Goal: Transaction & Acquisition: Purchase product/service

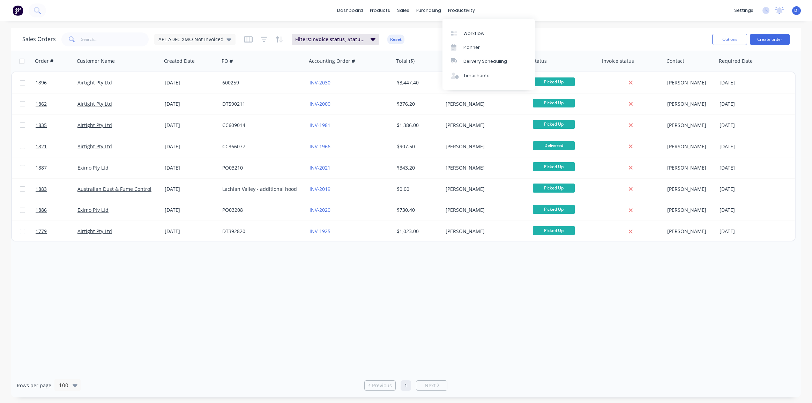
click at [544, 22] on div "dashboard products sales purchasing productivity dashboard products Product Cat…" at bounding box center [406, 201] width 812 height 403
click at [19, 10] on img at bounding box center [18, 10] width 10 height 10
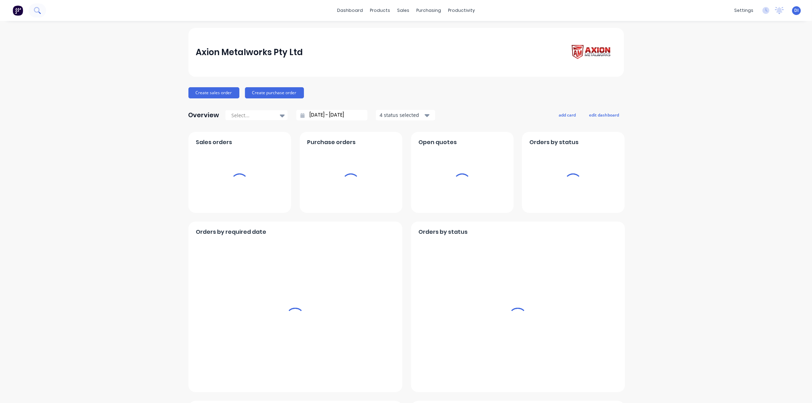
click at [37, 12] on icon at bounding box center [37, 10] width 6 height 6
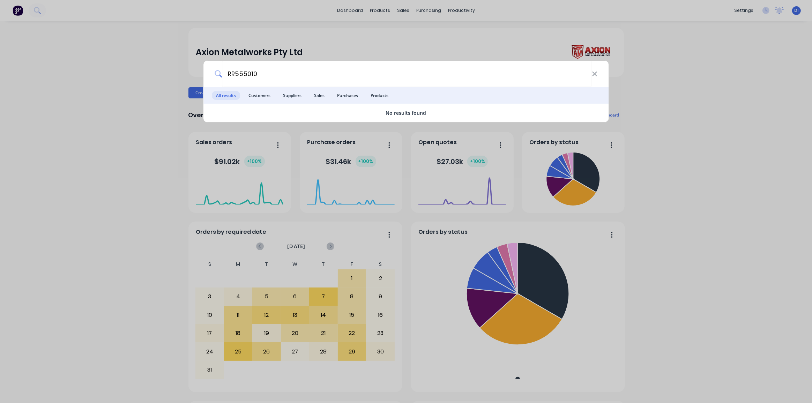
type input "RR555010"
click at [718, 166] on div "RR555010 All results Customers Suppliers Sales Purchases Products No results fo…" at bounding box center [406, 201] width 812 height 403
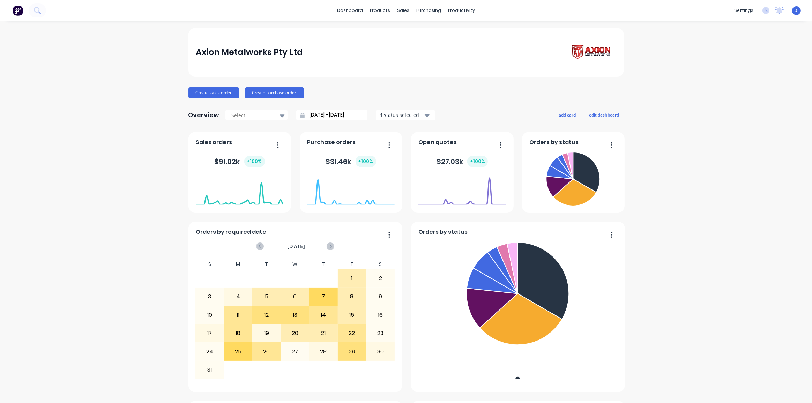
drag, startPoint x: 376, startPoint y: 76, endPoint x: 379, endPoint y: 70, distance: 7.0
click at [376, 76] on div "Axion Metalworks Pty Ltd" at bounding box center [405, 52] width 435 height 49
click at [669, 45] on div "Axion Metalworks Pty Ltd Create sales order Create purchase order Overview Sele…" at bounding box center [406, 389] width 812 height 723
click at [250, 54] on div "Axion Metalworks Pty Ltd" at bounding box center [249, 52] width 107 height 14
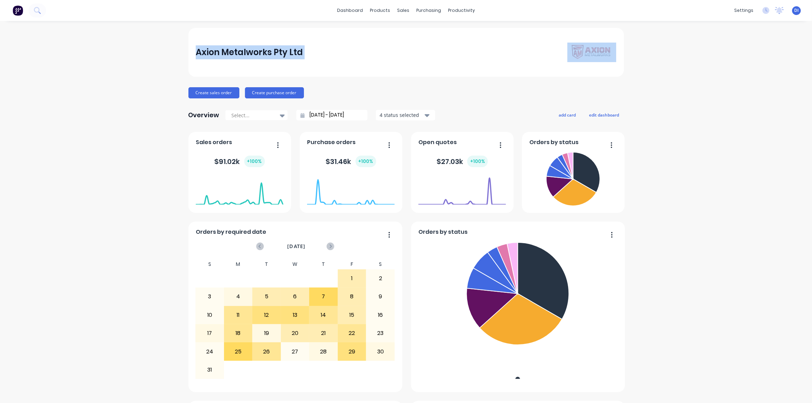
click at [250, 54] on div "Axion Metalworks Pty Ltd" at bounding box center [249, 52] width 107 height 14
click at [644, 93] on div "Axion Metalworks Pty Ltd Create sales order Create purchase order Overview Sele…" at bounding box center [406, 389] width 812 height 723
click at [658, 54] on div "Axion Metalworks Pty Ltd Create sales order Create purchase order Overview Sele…" at bounding box center [406, 389] width 812 height 723
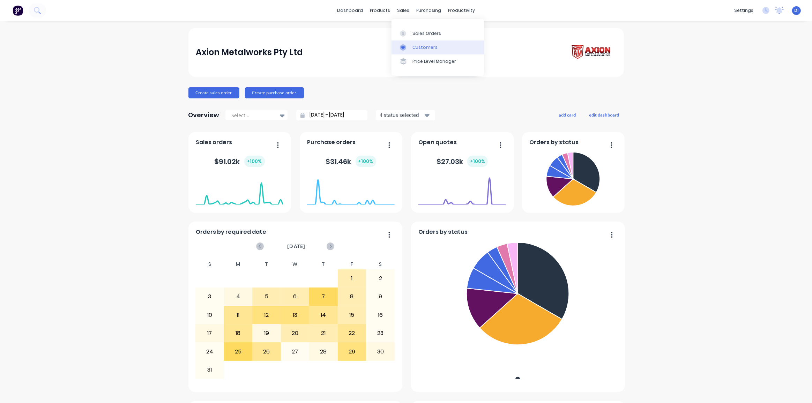
click at [414, 45] on div "Customers" at bounding box center [424, 47] width 25 height 6
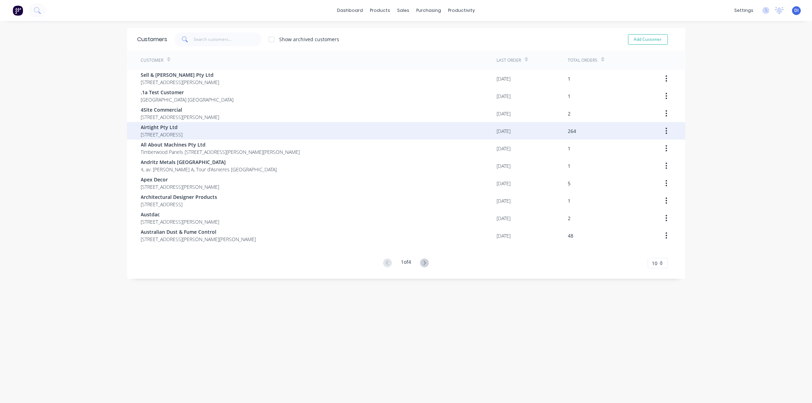
click at [183, 133] on span "[STREET_ADDRESS]" at bounding box center [162, 134] width 42 height 7
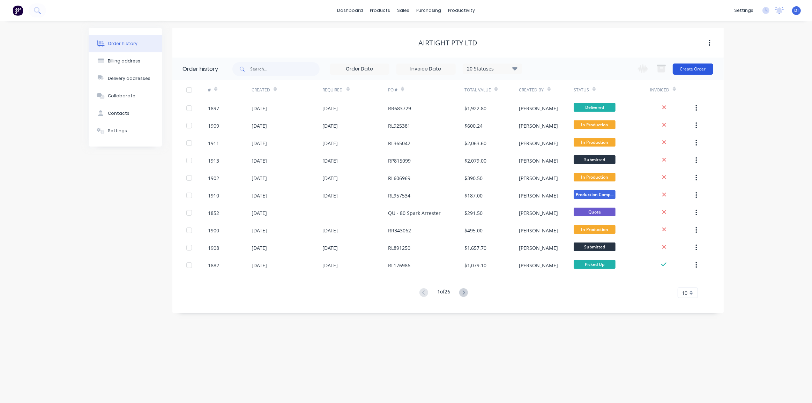
click at [694, 73] on button "Create Order" at bounding box center [692, 68] width 40 height 11
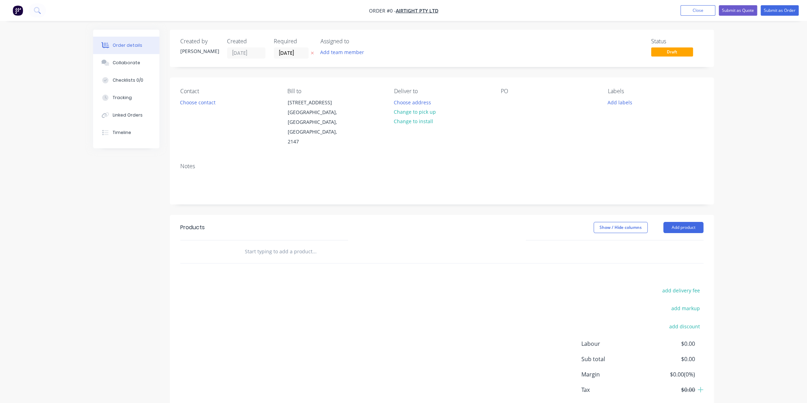
click at [497, 100] on div "Contact Choose contact [PERSON_NAME] to [STREET_ADDRESS] Deliver to Choose addr…" at bounding box center [442, 117] width 544 height 80
click at [505, 98] on div at bounding box center [506, 102] width 11 height 10
paste div
click at [478, 142] on div "Order details Collaborate Checklists 0/0 Tracking Linked Orders Timeline Order …" at bounding box center [403, 236] width 635 height 412
click at [414, 110] on button "Change to pick up" at bounding box center [415, 111] width 50 height 9
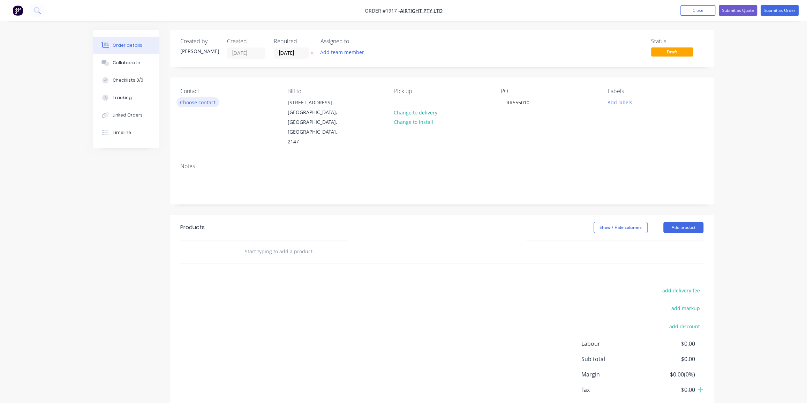
click at [209, 104] on button "Choose contact" at bounding box center [197, 101] width 43 height 9
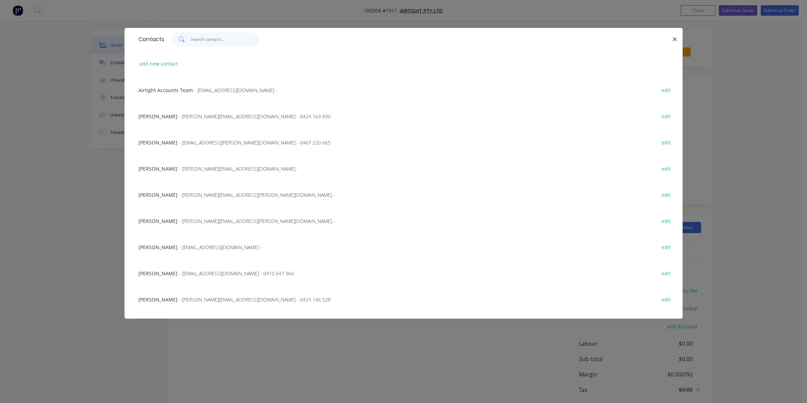
click at [195, 39] on input "text" at bounding box center [225, 39] width 68 height 14
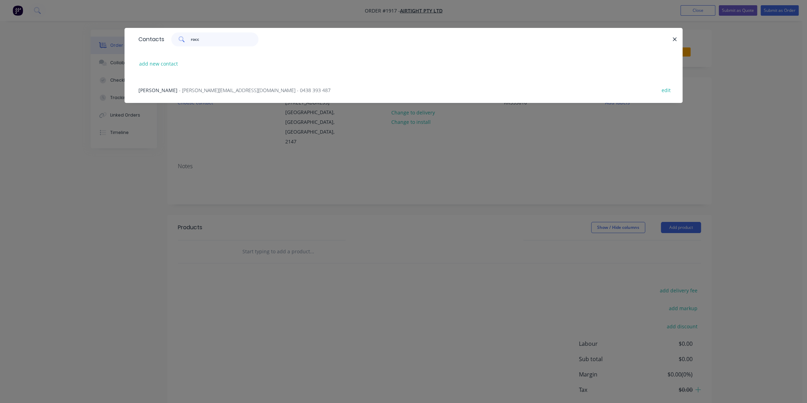
type input "rocc"
click at [197, 87] on span "- [PERSON_NAME][EMAIL_ADDRESS][DOMAIN_NAME] - 0438 393 487" at bounding box center [255, 90] width 152 height 7
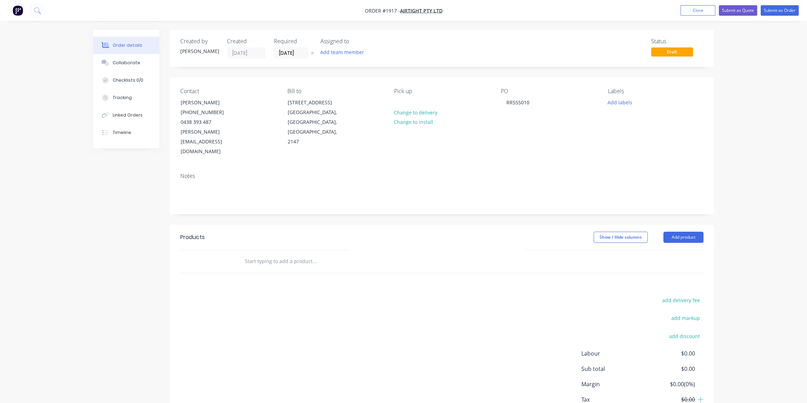
click at [617, 95] on div "Labels Add labels" at bounding box center [656, 122] width 96 height 69
click at [623, 105] on button "Add labels" at bounding box center [620, 101] width 32 height 9
click at [635, 125] on input "text" at bounding box center [665, 123] width 73 height 14
click at [624, 193] on div at bounding box center [620, 193] width 14 height 14
click at [636, 115] on input "text" at bounding box center [665, 119] width 73 height 14
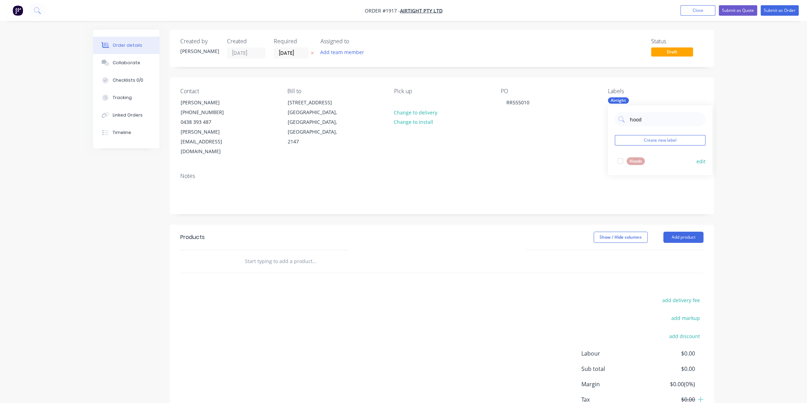
type input "hood"
click at [638, 160] on div "Hoods" at bounding box center [636, 161] width 18 height 8
click at [593, 142] on div "Contact [PERSON_NAME] [PHONE_NUMBER] [PERSON_NAME][EMAIL_ADDRESS][DOMAIN_NAME] …" at bounding box center [442, 122] width 544 height 90
click at [297, 254] on input "text" at bounding box center [313, 261] width 139 height 14
click at [289, 254] on input "text" at bounding box center [313, 261] width 139 height 14
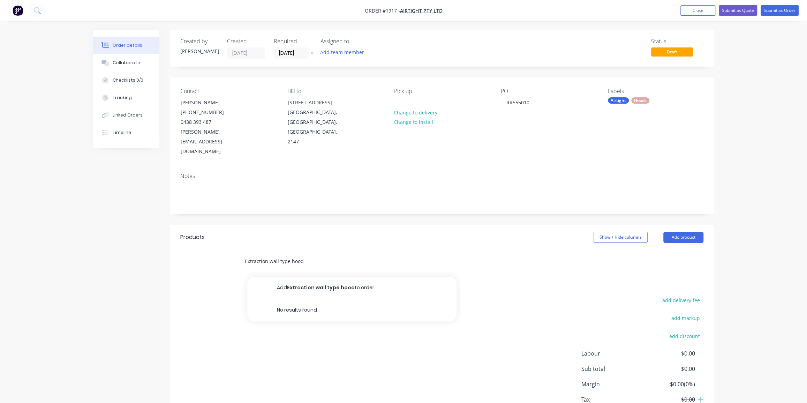
type input "Extraction wall type hood"
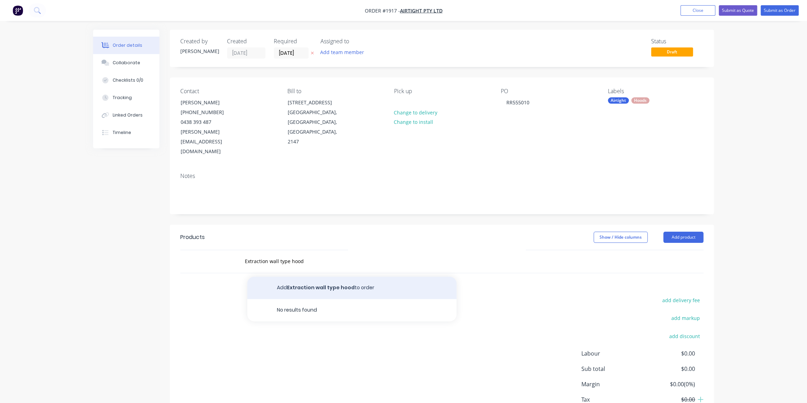
click at [338, 277] on button "Add Extraction wall type hood to order" at bounding box center [351, 288] width 209 height 22
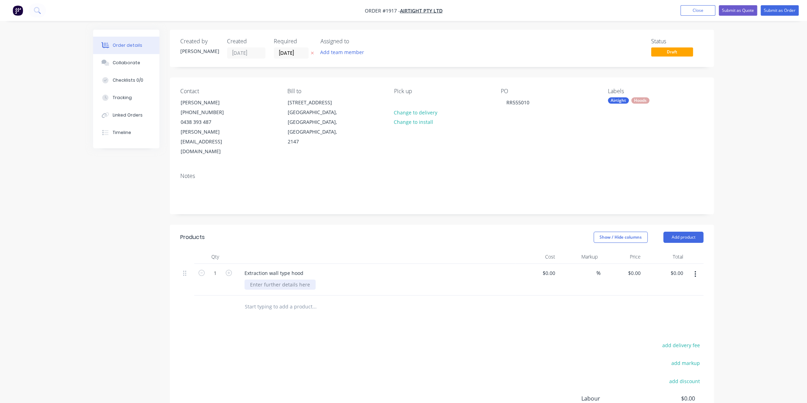
click at [280, 279] on div at bounding box center [279, 284] width 71 height 10
click at [226, 270] on icon "button" at bounding box center [229, 273] width 6 height 6
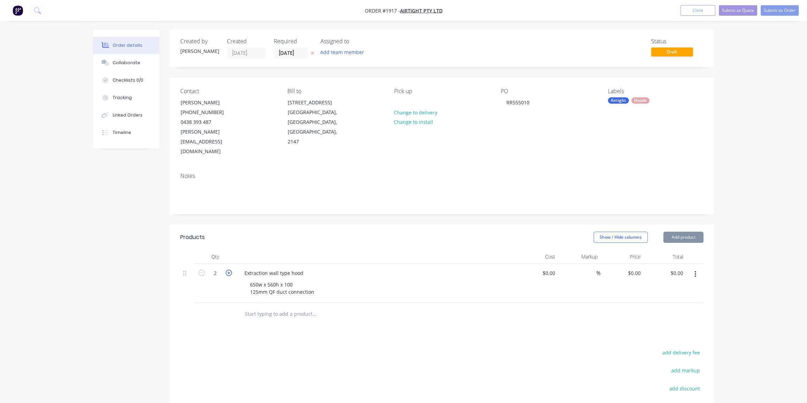
click at [226, 270] on icon "button" at bounding box center [229, 273] width 6 height 6
type input "3"
click at [694, 186] on div "Notes" at bounding box center [442, 190] width 544 height 47
click at [124, 58] on button "Collaborate" at bounding box center [126, 62] width 66 height 17
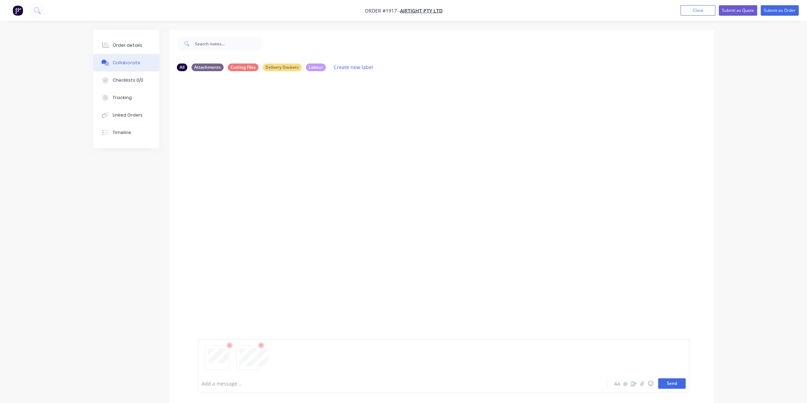
click at [674, 387] on button "Send" at bounding box center [672, 383] width 28 height 10
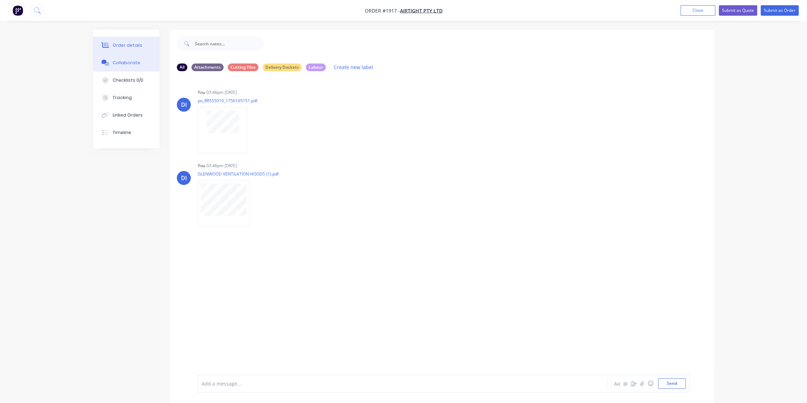
click at [124, 48] on button "Order details" at bounding box center [126, 45] width 66 height 17
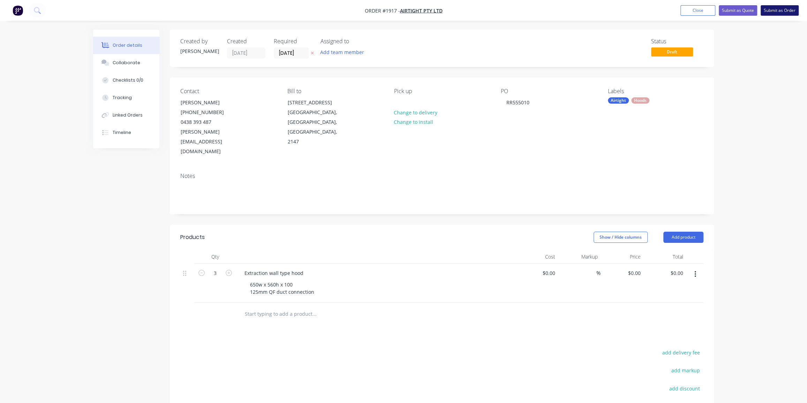
click at [780, 15] on button "Submit as Order" at bounding box center [780, 10] width 38 height 10
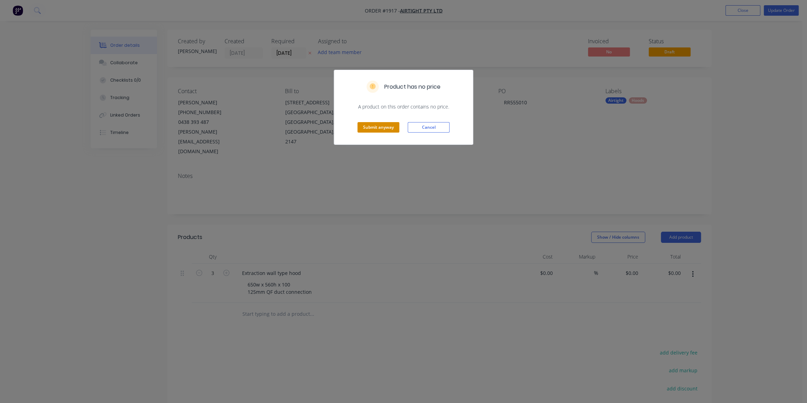
click at [387, 127] on button "Submit anyway" at bounding box center [378, 127] width 42 height 10
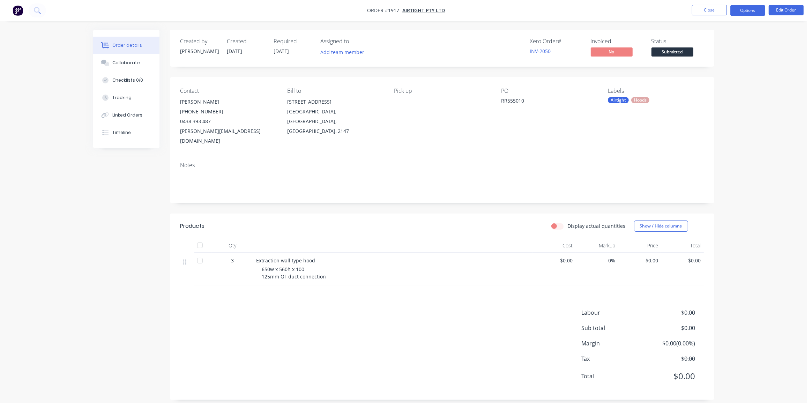
click at [746, 11] on button "Options" at bounding box center [747, 10] width 35 height 11
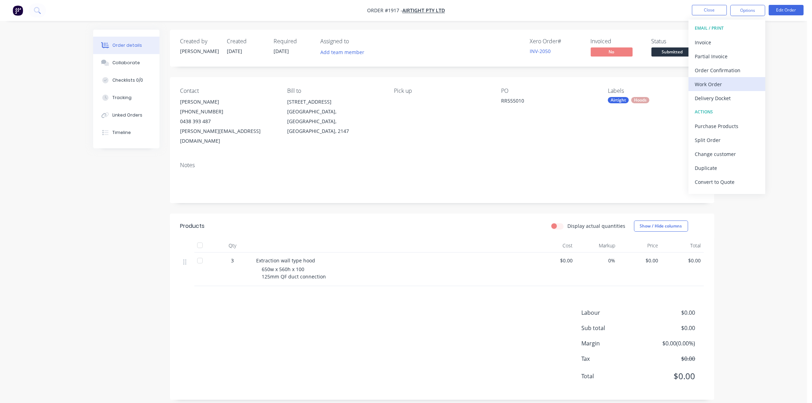
click at [729, 85] on div "Work Order" at bounding box center [726, 84] width 64 height 10
click at [727, 68] on div "Without pricing" at bounding box center [726, 70] width 64 height 10
click at [771, 241] on div "Order details Collaborate Checklists 0/0 Tracking Linked Orders Timeline Order …" at bounding box center [403, 205] width 807 height 410
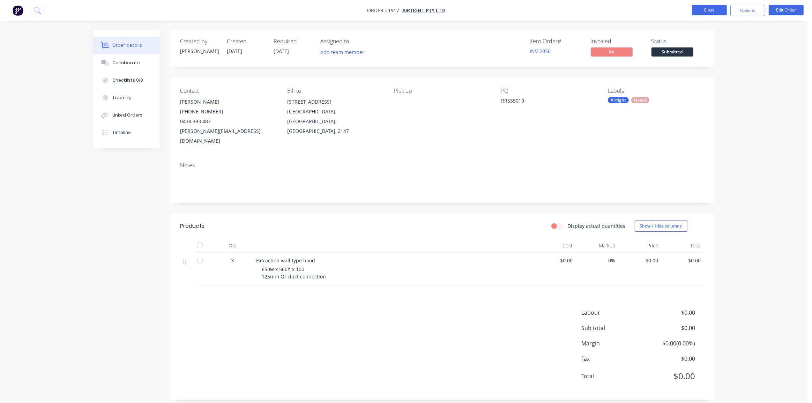
click at [714, 10] on button "Close" at bounding box center [709, 10] width 35 height 10
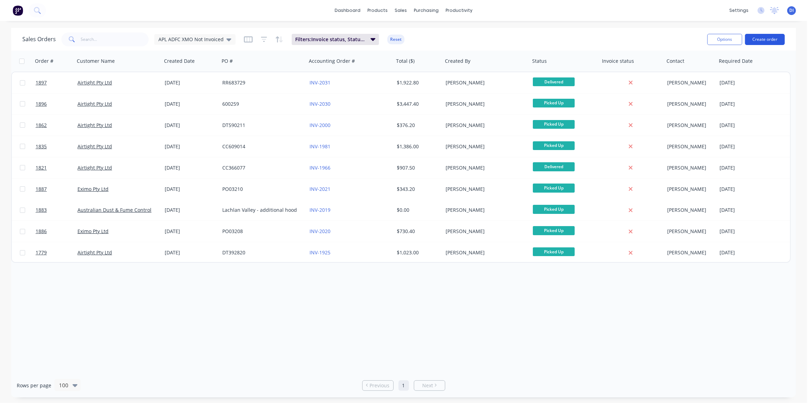
click at [769, 39] on button "Create order" at bounding box center [765, 39] width 40 height 11
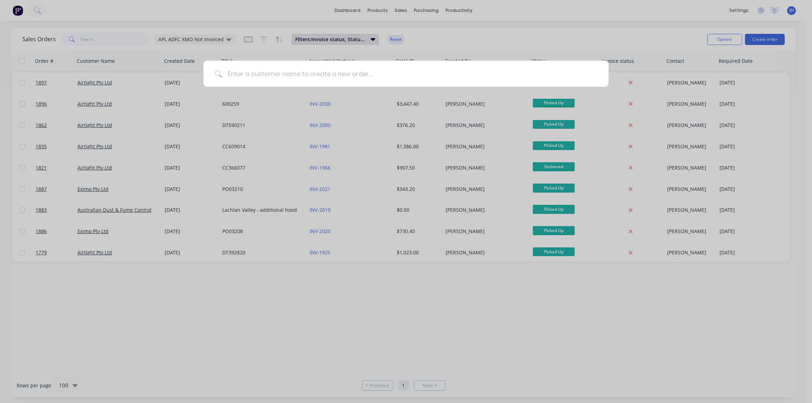
click at [392, 74] on input at bounding box center [409, 74] width 375 height 26
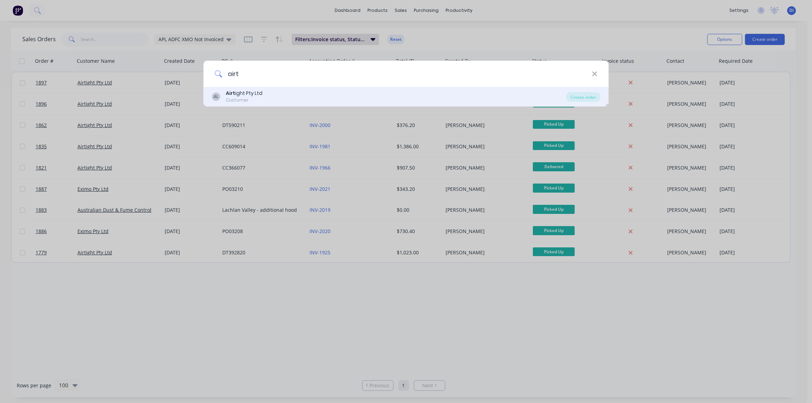
type input "airt"
click at [324, 98] on div "AL Airt ight Pty Ltd Customer" at bounding box center [389, 97] width 355 height 14
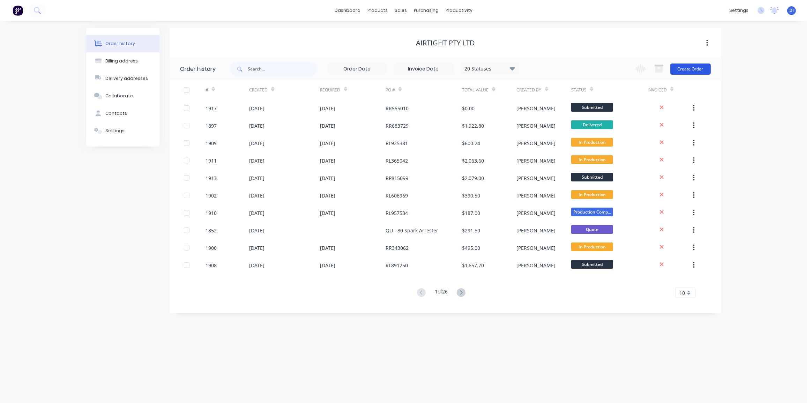
click at [689, 65] on button "Create Order" at bounding box center [690, 68] width 40 height 11
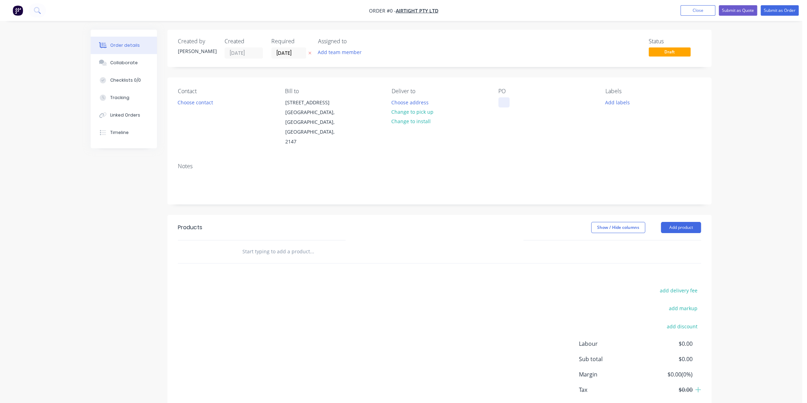
drag, startPoint x: 496, startPoint y: 99, endPoint x: 500, endPoint y: 104, distance: 7.4
click at [496, 99] on div "Contact Choose contact [PERSON_NAME] to [STREET_ADDRESS] Deliver to Choose addr…" at bounding box center [439, 117] width 544 height 80
click at [500, 103] on div at bounding box center [503, 102] width 11 height 10
paste div
click at [188, 101] on div "Order details Collaborate Checklists 0/0 Tracking Linked Orders Timeline Order …" at bounding box center [401, 236] width 635 height 412
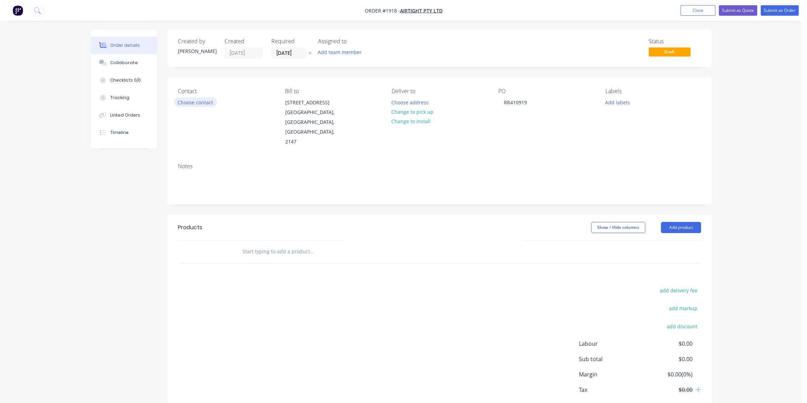
click at [203, 105] on button "Choose contact" at bounding box center [195, 101] width 43 height 9
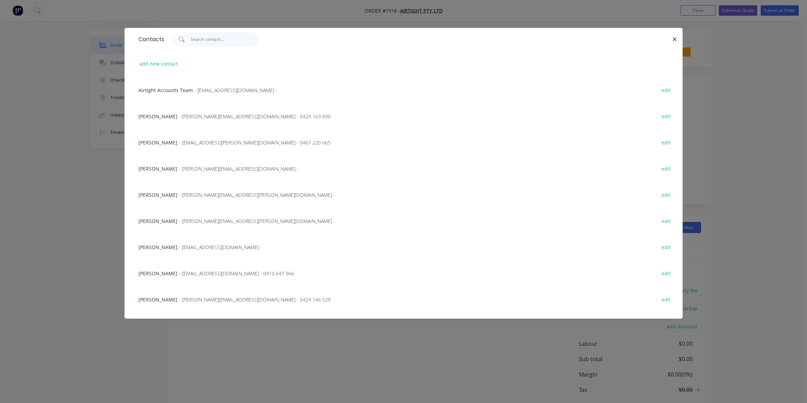
click at [196, 38] on input "text" at bounding box center [225, 39] width 68 height 14
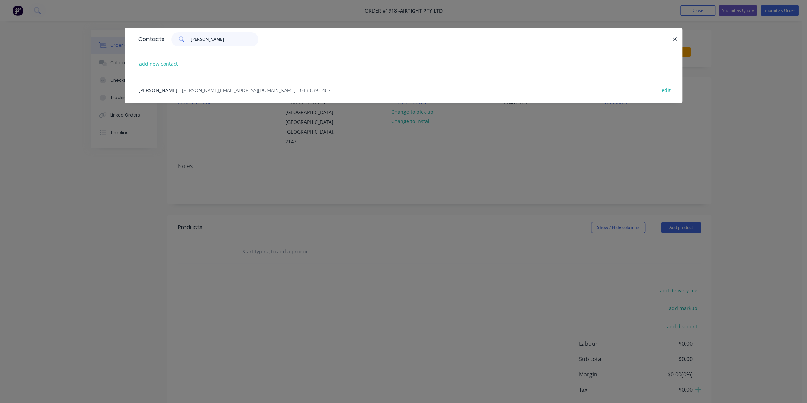
type input "[PERSON_NAME]"
click at [223, 94] on div "Rocco Russo - [EMAIL_ADDRESS][DOMAIN_NAME] - 0438 393 487 edit" at bounding box center [403, 90] width 537 height 26
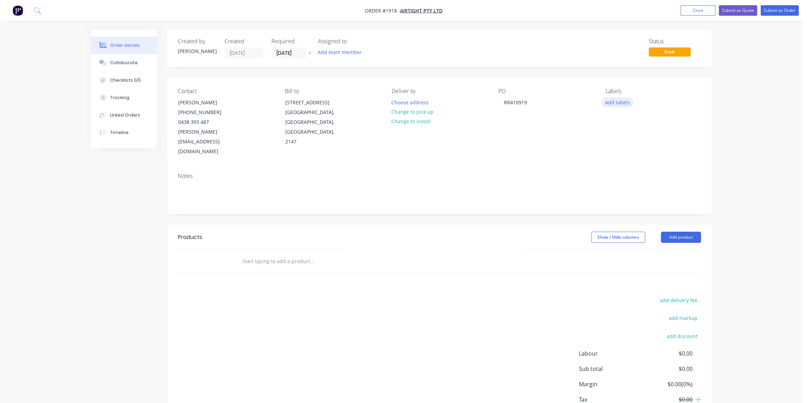
click at [616, 103] on button "Add labels" at bounding box center [617, 101] width 32 height 9
click at [620, 193] on div at bounding box center [618, 193] width 14 height 14
click at [634, 117] on input "text" at bounding box center [662, 119] width 73 height 14
click at [630, 160] on div "Duct Parts" at bounding box center [637, 161] width 27 height 8
click at [641, 121] on input "duct p" at bounding box center [662, 119] width 73 height 14
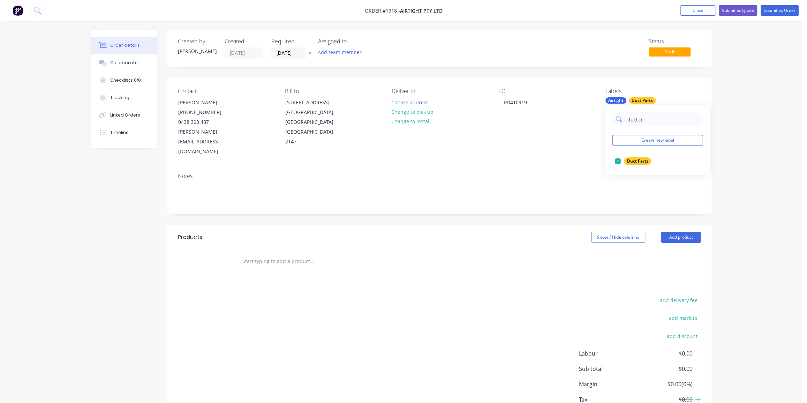
click at [641, 121] on input "duct p" at bounding box center [662, 119] width 73 height 14
type input "bran"
click at [529, 132] on div "PO RR410919" at bounding box center [546, 122] width 96 height 69
click at [380, 254] on input "text" at bounding box center [311, 261] width 139 height 14
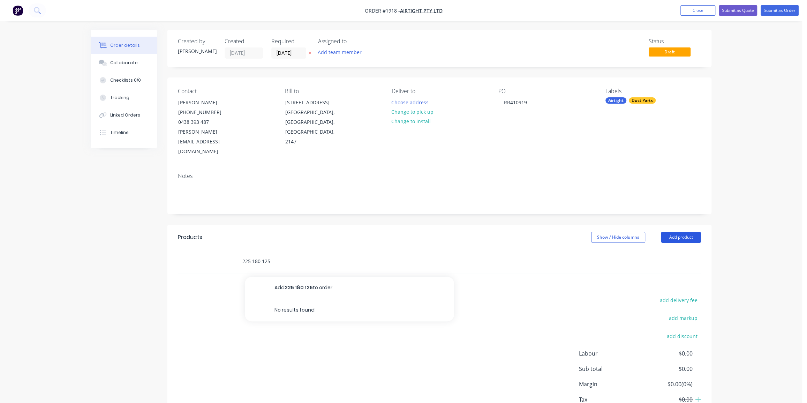
type input "225 180 125"
click at [680, 232] on button "Add product" at bounding box center [681, 237] width 40 height 11
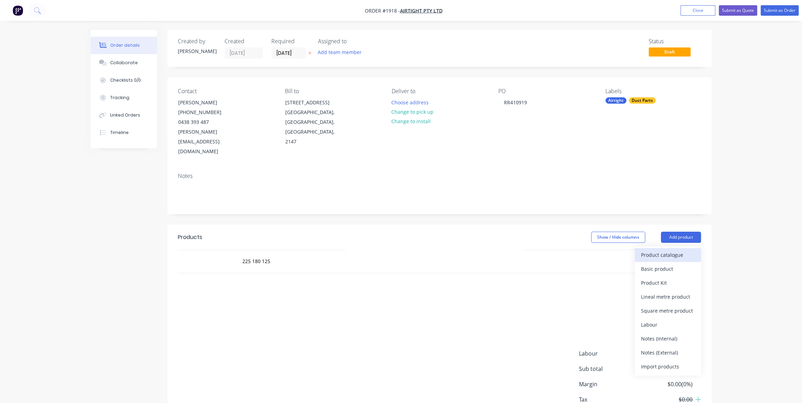
click at [639, 248] on button "Product catalogue" at bounding box center [668, 255] width 66 height 14
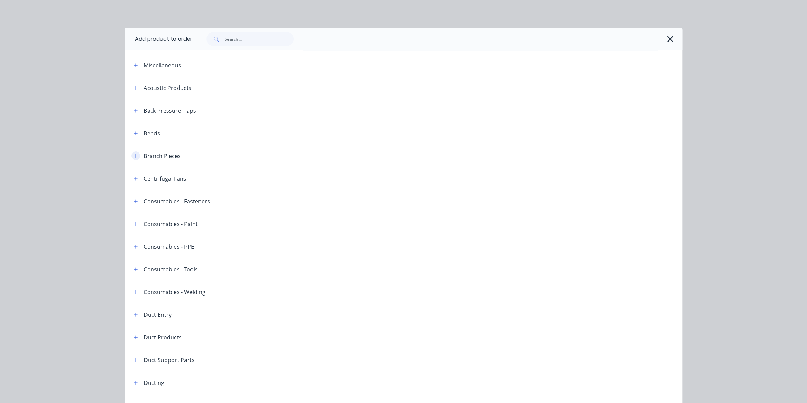
click at [134, 153] on icon "button" at bounding box center [136, 155] width 4 height 5
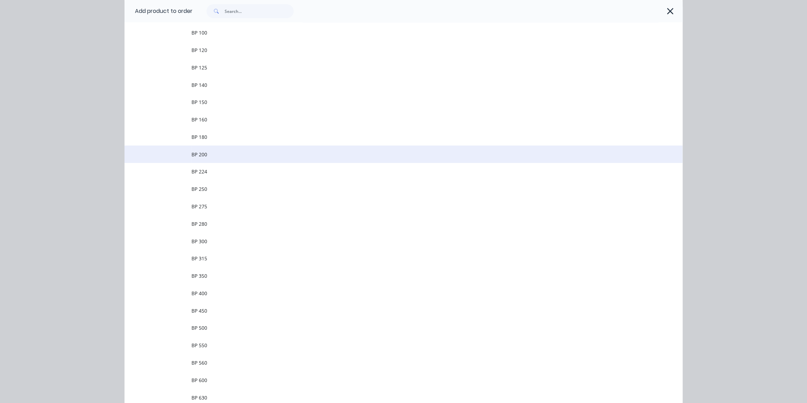
scroll to position [158, 0]
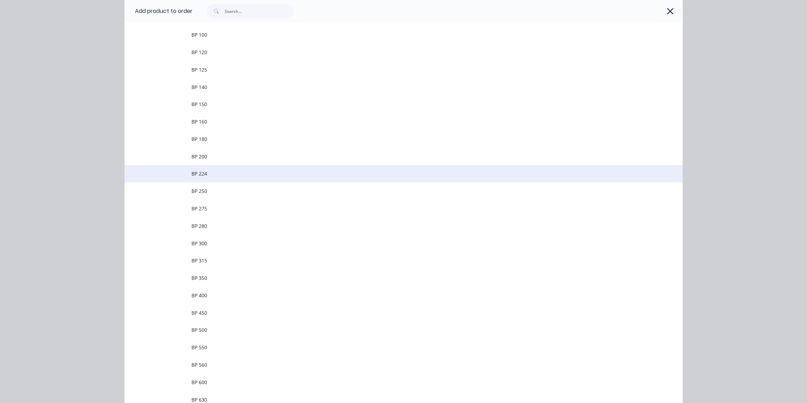
click at [304, 177] on span "BP 224" at bounding box center [387, 173] width 393 height 7
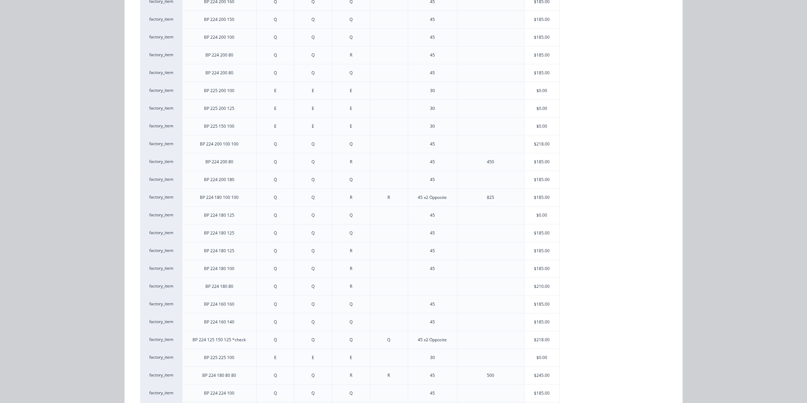
scroll to position [222, 0]
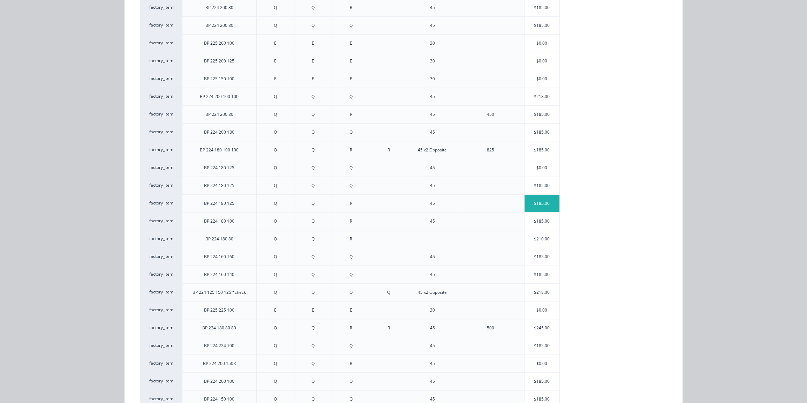
click at [533, 202] on div "$185.00" at bounding box center [542, 203] width 35 height 17
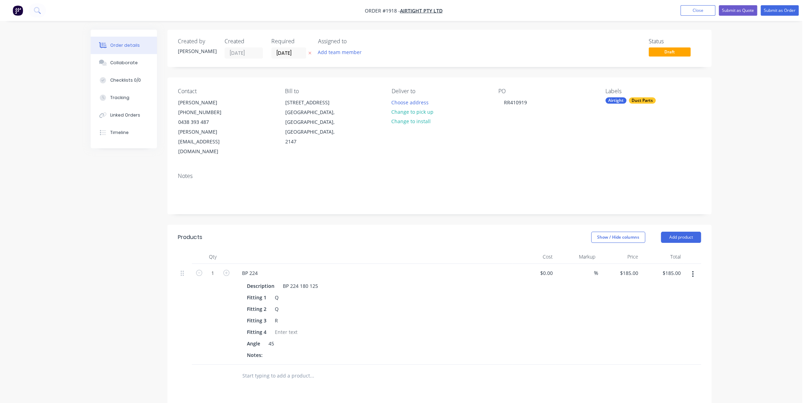
click at [549, 294] on div "$0.00 $0.00" at bounding box center [534, 314] width 43 height 101
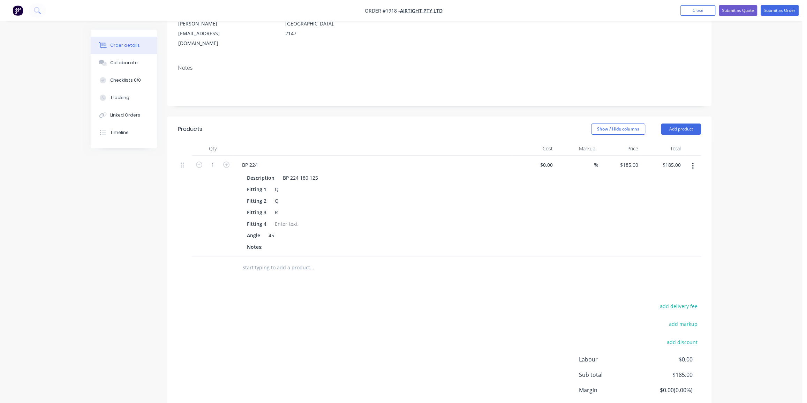
scroll to position [127, 0]
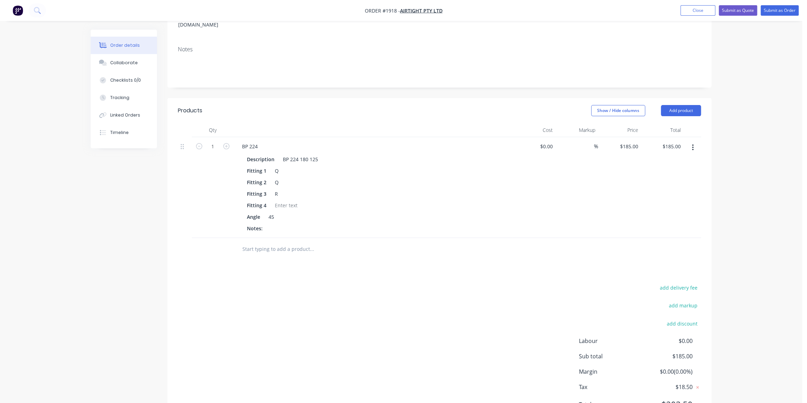
click at [296, 242] on input "text" at bounding box center [311, 249] width 139 height 14
click at [687, 105] on button "Add product" at bounding box center [681, 110] width 40 height 11
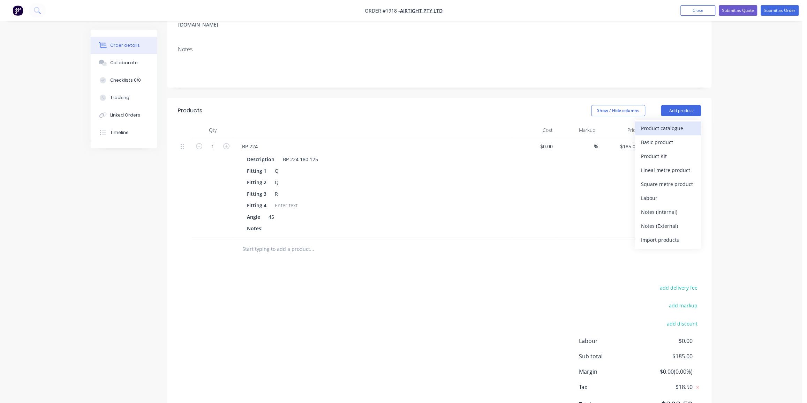
click at [655, 123] on div "Product catalogue" at bounding box center [668, 128] width 54 height 10
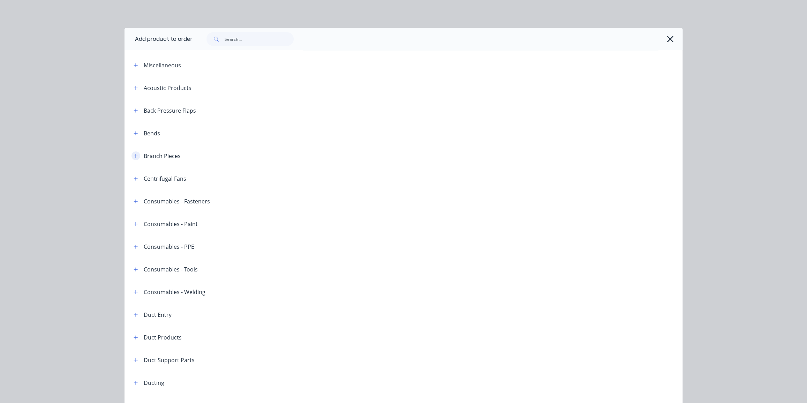
click at [134, 156] on icon "button" at bounding box center [136, 155] width 4 height 5
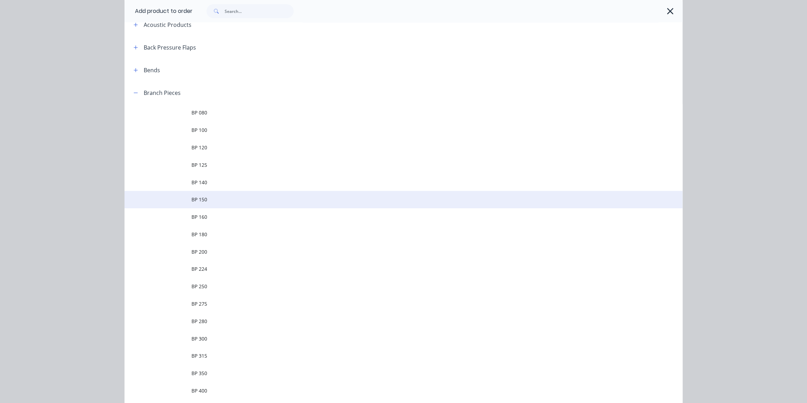
scroll to position [31, 0]
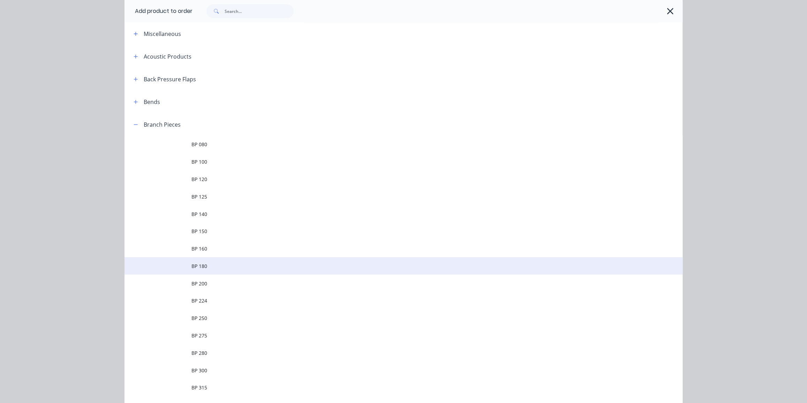
click at [244, 265] on span "BP 180" at bounding box center [387, 265] width 393 height 7
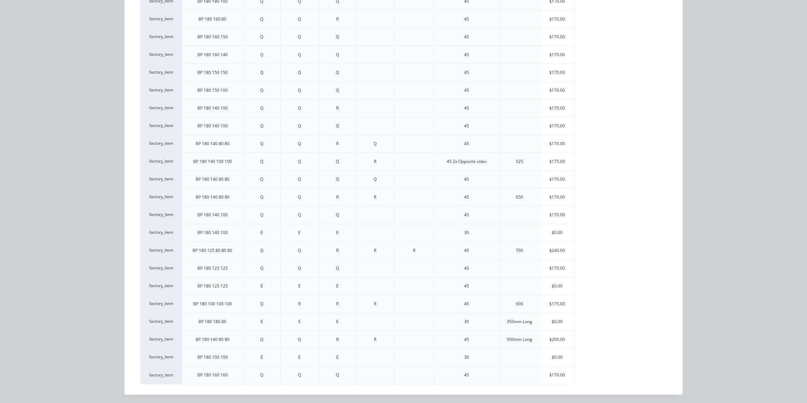
scroll to position [152, 0]
click at [562, 265] on div "$170.00" at bounding box center [557, 267] width 35 height 17
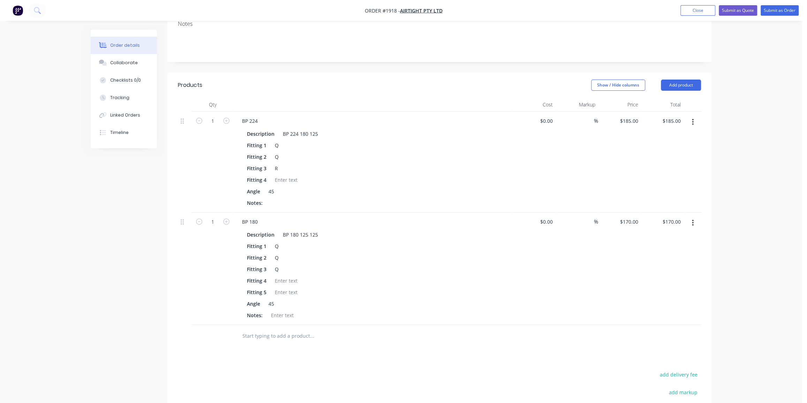
drag, startPoint x: 535, startPoint y: 314, endPoint x: 533, endPoint y: 306, distance: 8.2
click at [534, 325] on div at bounding box center [439, 336] width 523 height 23
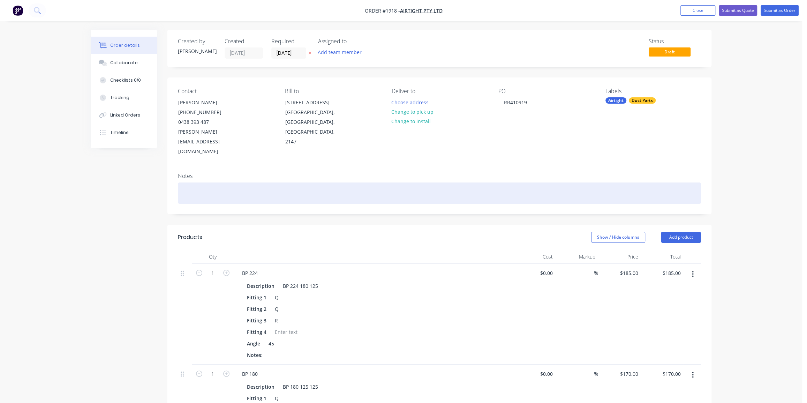
click at [241, 182] on div at bounding box center [439, 192] width 523 height 21
click at [208, 182] on div at bounding box center [439, 192] width 523 height 21
paste div
click at [367, 182] on div "Gulaga Services [GEOGRAPHIC_DATA] : [GEOGRAPHIC_DATA]" at bounding box center [439, 192] width 523 height 21
click at [268, 182] on div "Gulaga Services [GEOGRAPHIC_DATA] : [GEOGRAPHIC_DATA]" at bounding box center [439, 192] width 523 height 21
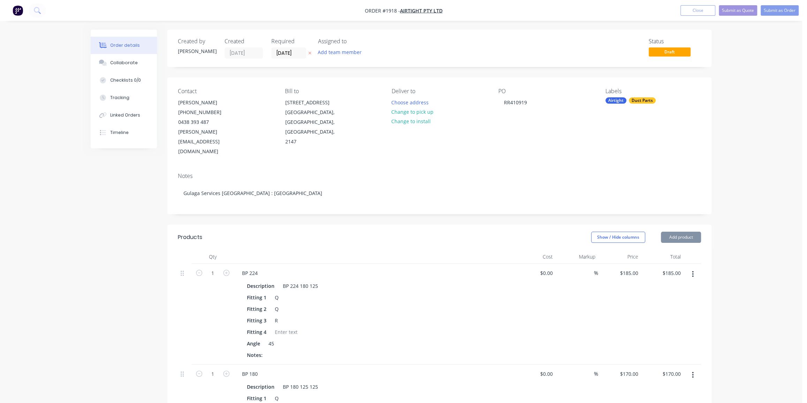
drag, startPoint x: 746, startPoint y: 98, endPoint x: 748, endPoint y: 89, distance: 9.6
click at [747, 96] on div "Order details Collaborate Checklists 0/0 Tracking Linked Orders Timeline Order …" at bounding box center [401, 338] width 802 height 677
drag, startPoint x: 772, startPoint y: 9, endPoint x: 510, endPoint y: 137, distance: 292.1
click at [743, 146] on div "Order #1918 - Airtight Pty Ltd Add product Close Submit as Quote Submit as Orde…" at bounding box center [401, 338] width 802 height 677
click at [409, 112] on button "Change to pick up" at bounding box center [413, 111] width 50 height 9
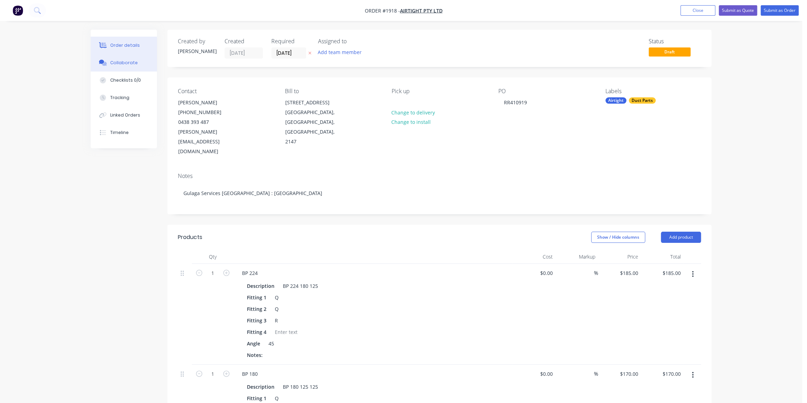
click at [127, 60] on div "Collaborate" at bounding box center [124, 63] width 28 height 6
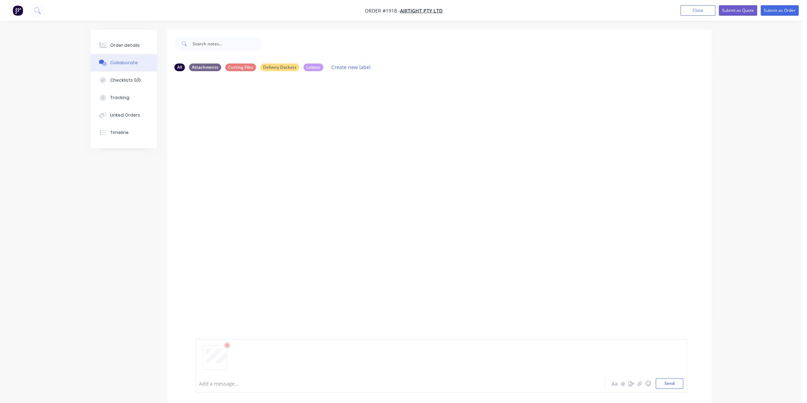
drag, startPoint x: 672, startPoint y: 387, endPoint x: 662, endPoint y: 344, distance: 44.1
click at [672, 386] on button "Send" at bounding box center [670, 383] width 28 height 10
click at [792, 12] on button "Submit as Order" at bounding box center [780, 10] width 38 height 10
click at [137, 46] on button "Order details" at bounding box center [124, 45] width 66 height 17
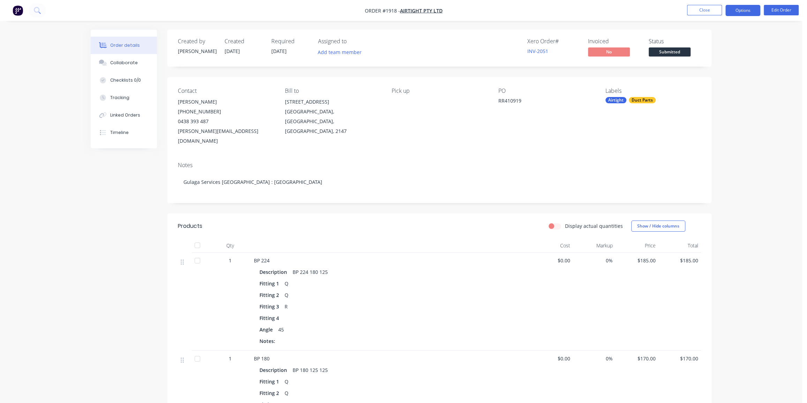
click at [746, 8] on button "Options" at bounding box center [742, 10] width 35 height 11
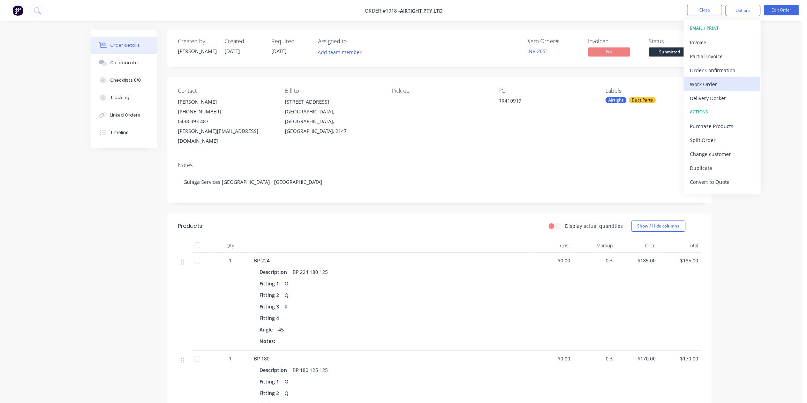
click at [718, 83] on div "Work Order" at bounding box center [722, 84] width 64 height 10
drag, startPoint x: 720, startPoint y: 70, endPoint x: 751, endPoint y: 158, distance: 93.3
click at [751, 158] on div "Order #1918 - Airtight Pty Ltd Close Options WORK ORDER Back With pricing Witho…" at bounding box center [401, 292] width 802 height 584
click at [768, 109] on div "Order details Collaborate Checklists 0/0 Tracking Linked Orders Timeline Order …" at bounding box center [401, 292] width 802 height 584
click at [282, 49] on span "[DATE]" at bounding box center [278, 51] width 15 height 7
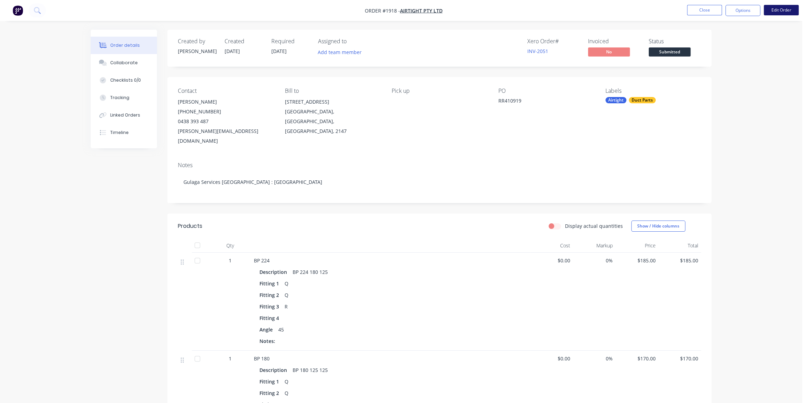
click at [783, 7] on button "Edit Order" at bounding box center [781, 10] width 35 height 10
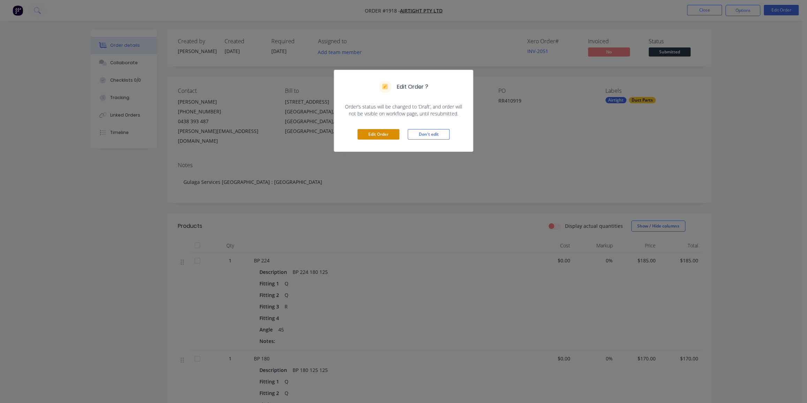
click at [376, 135] on button "Edit Order" at bounding box center [378, 134] width 42 height 10
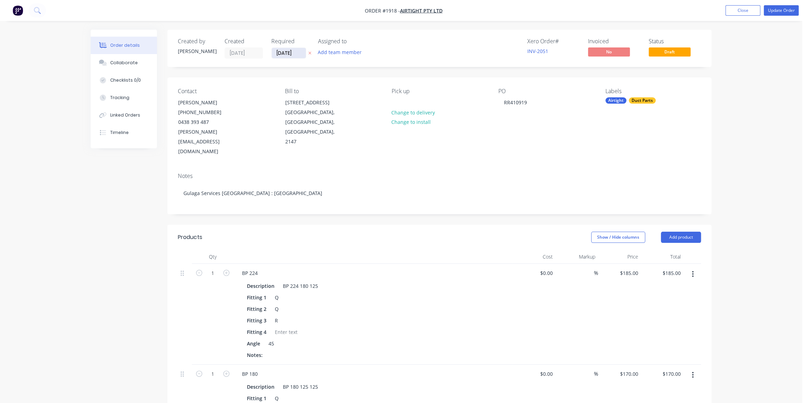
click at [284, 53] on input "[DATE]" at bounding box center [289, 53] width 34 height 10
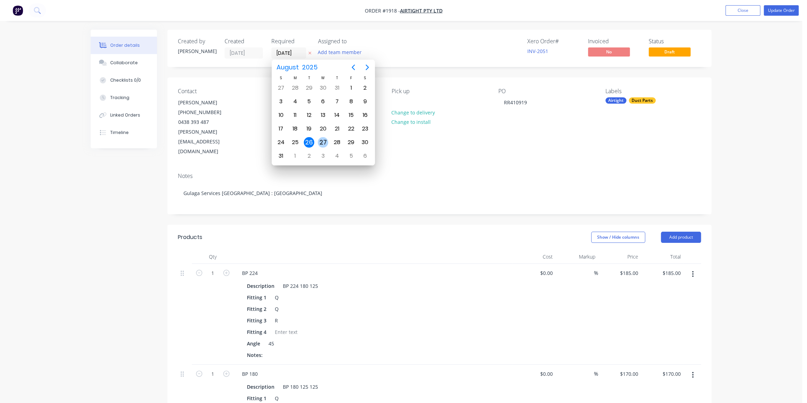
click at [319, 138] on div "27" at bounding box center [323, 142] width 10 height 10
type input "[DATE]"
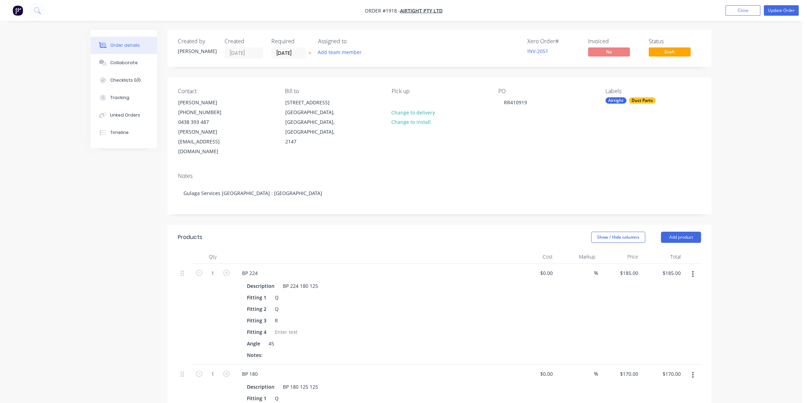
click at [740, 94] on div "Order details Collaborate Checklists 0/0 Tracking Linked Orders Timeline Order …" at bounding box center [401, 338] width 802 height 677
click at [777, 11] on button "Update Order" at bounding box center [781, 10] width 35 height 10
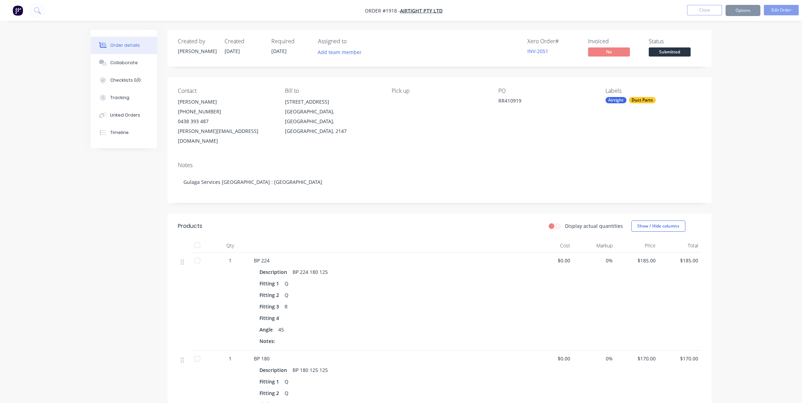
click at [745, 11] on button "Options" at bounding box center [742, 10] width 35 height 11
click at [737, 15] on button "Options" at bounding box center [742, 10] width 35 height 11
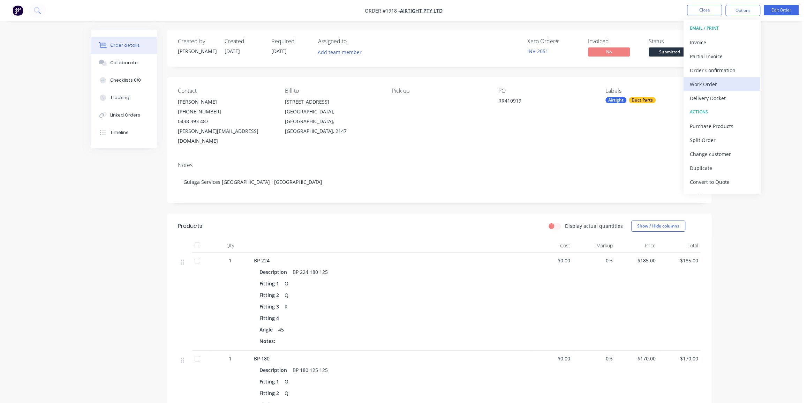
drag, startPoint x: 723, startPoint y: 67, endPoint x: 726, endPoint y: 81, distance: 13.9
click at [726, 81] on div "EMAIL / PRINT Invoice Partial Invoice Order Confirmation Work Order Delivery Do…" at bounding box center [722, 107] width 77 height 174
click at [726, 81] on div "Work Order" at bounding box center [722, 84] width 64 height 10
click at [714, 69] on div "Without pricing" at bounding box center [722, 70] width 64 height 10
click at [701, 6] on button "Close" at bounding box center [704, 10] width 35 height 10
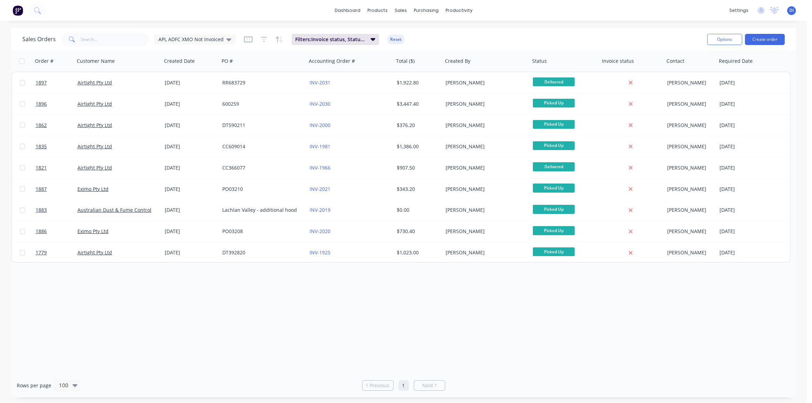
click at [80, 36] on span at bounding box center [71, 39] width 20 height 14
click at [33, 10] on button at bounding box center [37, 10] width 17 height 14
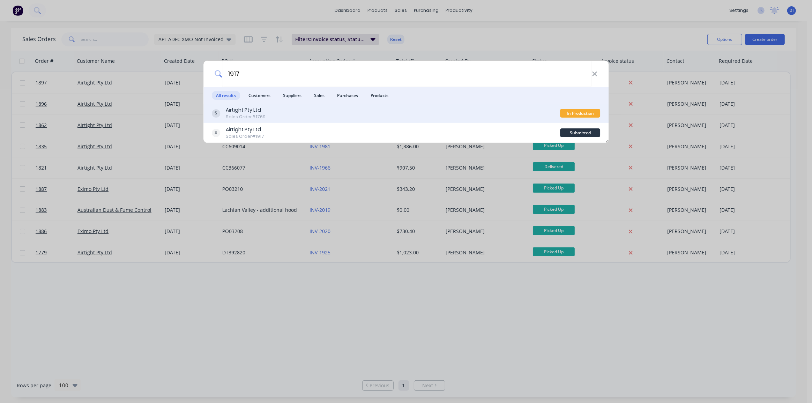
type input "1917"
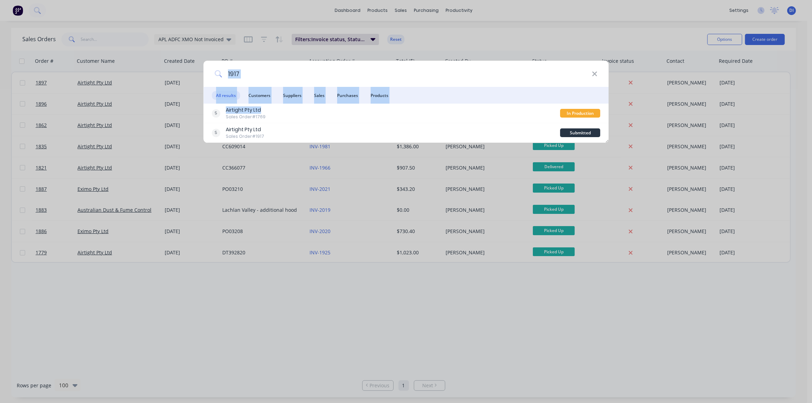
drag, startPoint x: 296, startPoint y: 113, endPoint x: 409, endPoint y: 61, distance: 124.8
click at [409, 61] on div "1917 All results Customers Suppliers Sales Purchases Products Airtight Pty Ltd …" at bounding box center [406, 101] width 406 height 83
click at [394, 57] on div "1917 All results Customers Suppliers Sales Purchases Products Airtight Pty Ltd …" at bounding box center [406, 201] width 812 height 403
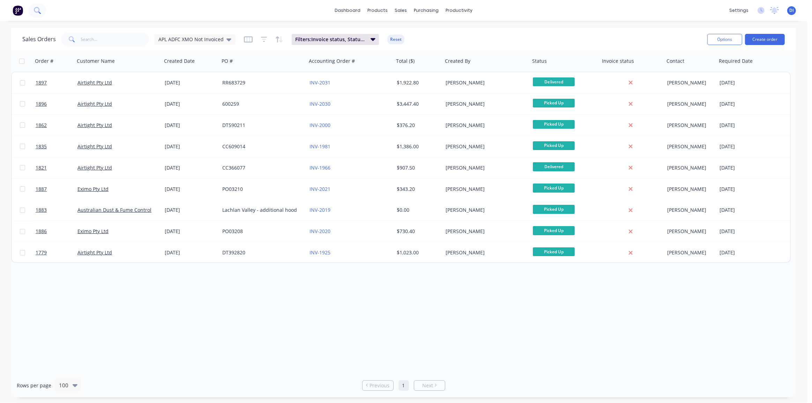
click at [36, 10] on icon at bounding box center [37, 10] width 7 height 7
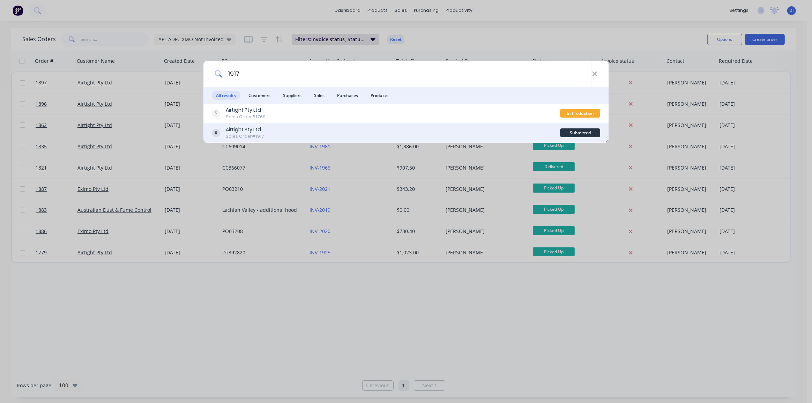
type input "1917"
click at [303, 127] on div "Airtight Pty Ltd Sales Order #1917" at bounding box center [386, 133] width 348 height 14
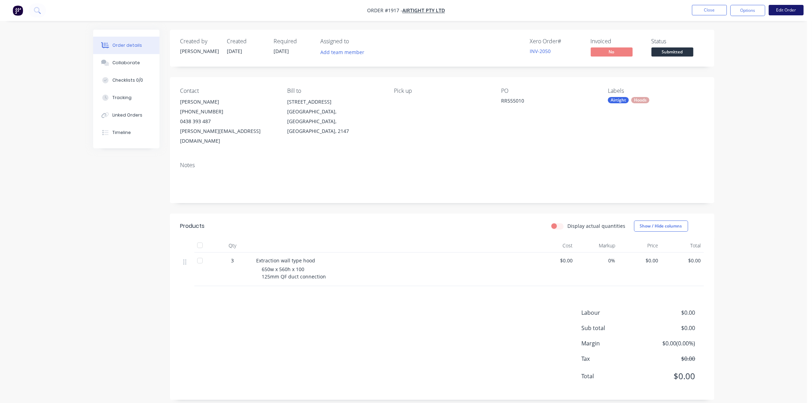
click at [787, 5] on button "Edit Order" at bounding box center [785, 10] width 35 height 10
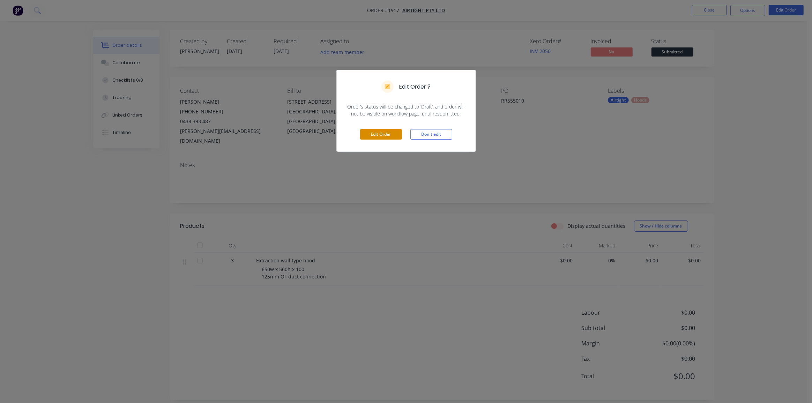
click at [373, 134] on button "Edit Order" at bounding box center [381, 134] width 42 height 10
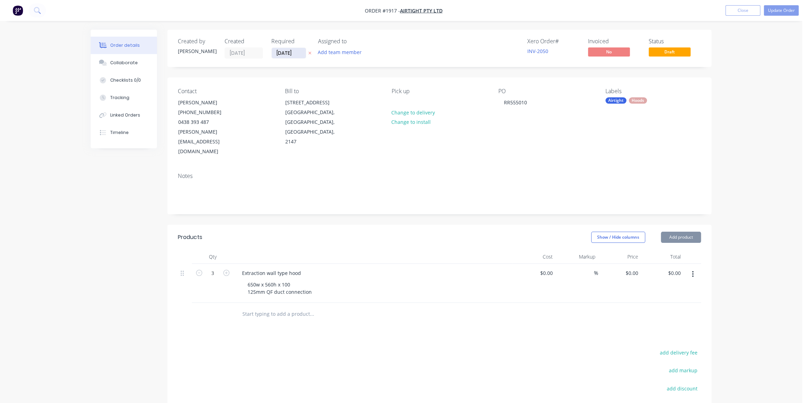
click at [283, 49] on input "[DATE]" at bounding box center [289, 53] width 34 height 10
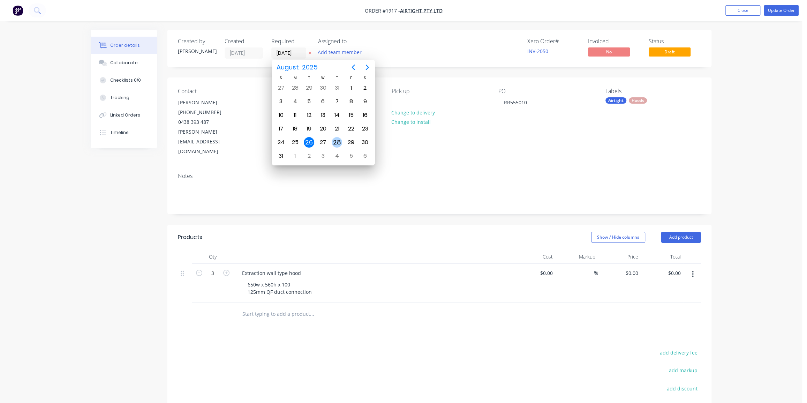
click at [336, 141] on div "28" at bounding box center [337, 142] width 10 height 10
type input "[DATE]"
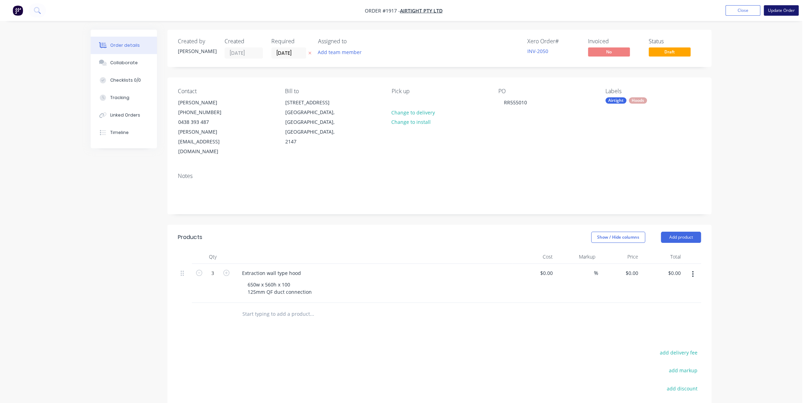
click at [781, 10] on button "Update Order" at bounding box center [781, 10] width 35 height 10
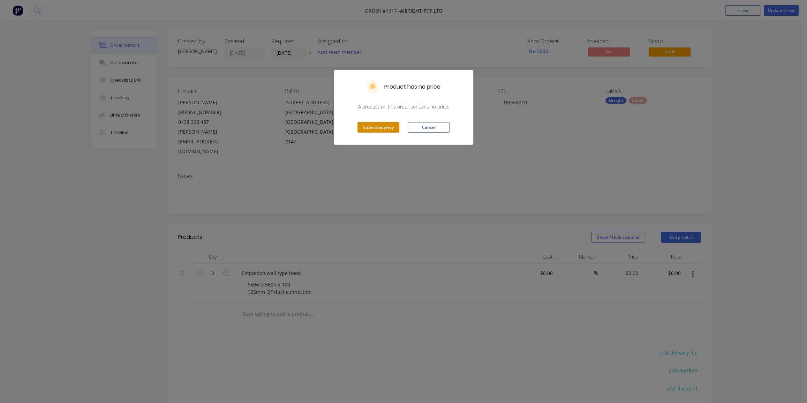
click at [379, 130] on button "Submit anyway" at bounding box center [378, 127] width 42 height 10
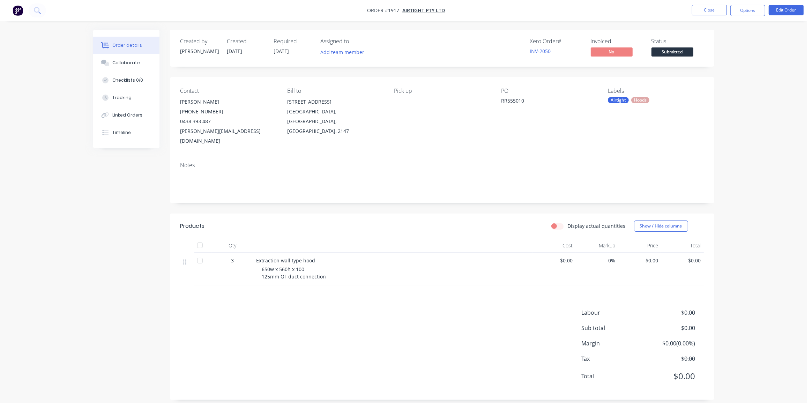
click at [736, 136] on div "Order details Collaborate Checklists 0/0 Tracking Linked Orders Timeline Order …" at bounding box center [403, 205] width 807 height 410
drag, startPoint x: 749, startPoint y: 8, endPoint x: 747, endPoint y: 13, distance: 5.5
click at [749, 8] on button "Options" at bounding box center [747, 10] width 35 height 11
click at [711, 85] on div "Work Order" at bounding box center [726, 84] width 64 height 10
click at [722, 70] on div "Without pricing" at bounding box center [726, 70] width 64 height 10
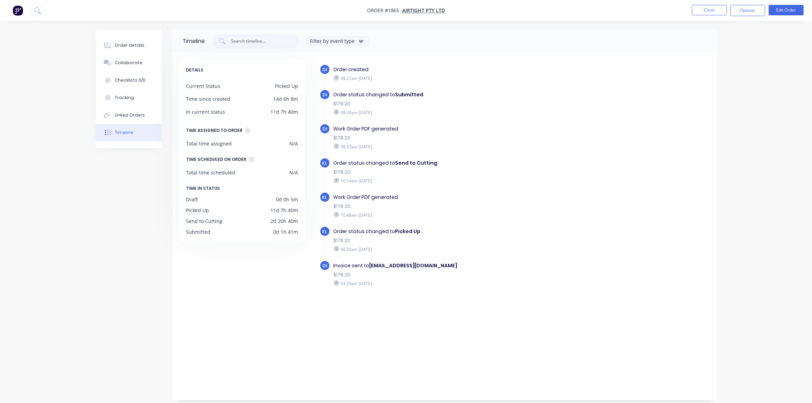
click at [21, 14] on img "button" at bounding box center [18, 10] width 10 height 10
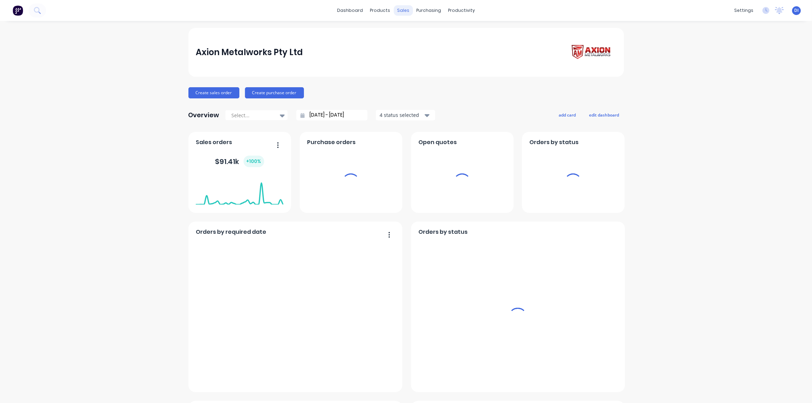
click at [398, 12] on div "sales" at bounding box center [402, 10] width 19 height 10
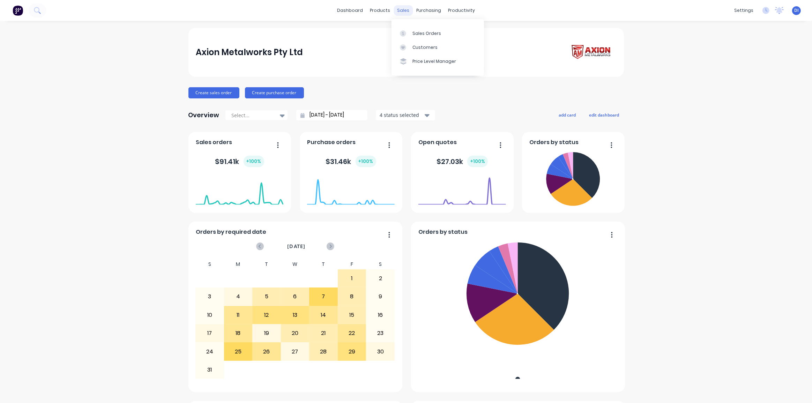
click at [404, 10] on div "sales" at bounding box center [402, 10] width 19 height 10
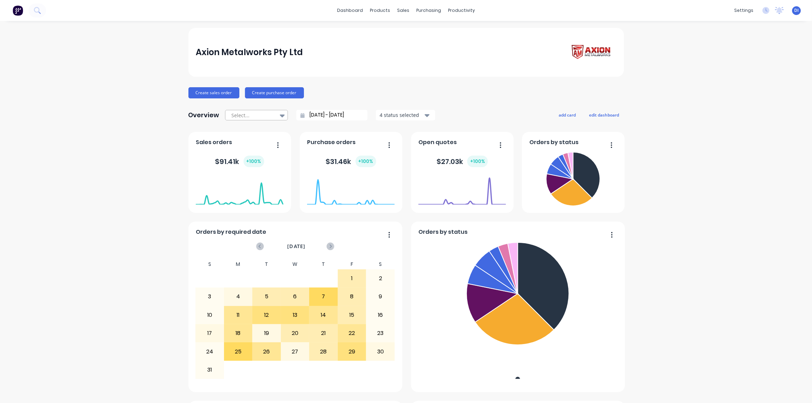
click at [280, 115] on icon at bounding box center [282, 116] width 5 height 8
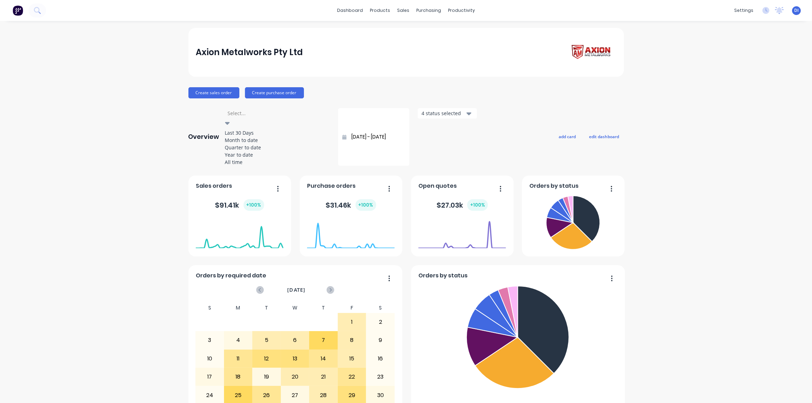
click at [266, 144] on div "Month to date" at bounding box center [277, 139] width 105 height 7
type input "01/08/25 - 26/08/25"
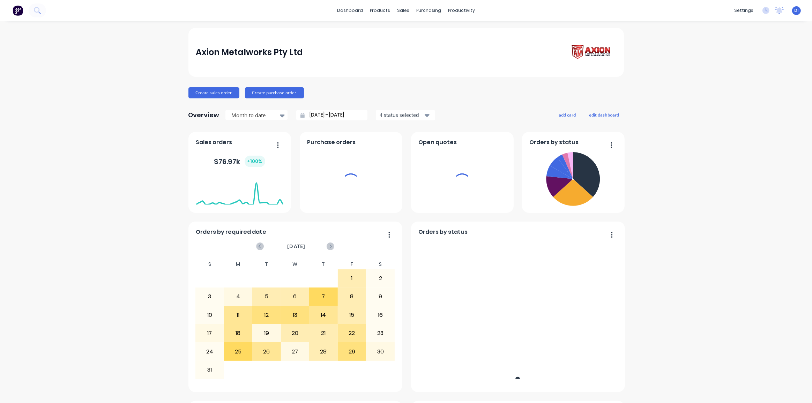
click at [422, 13] on div "purchasing" at bounding box center [429, 10] width 32 height 10
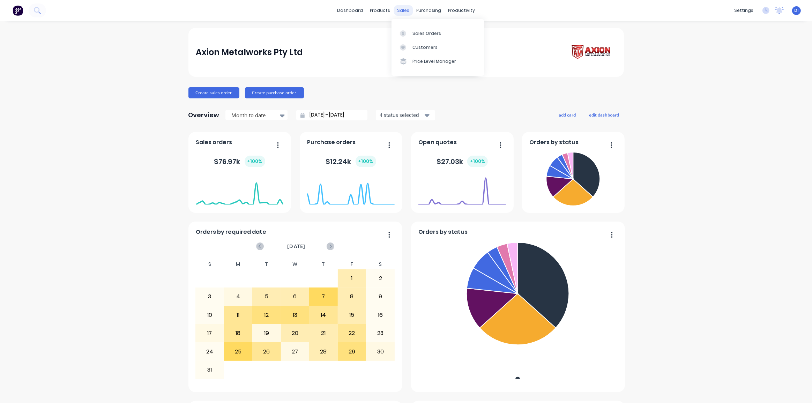
click at [399, 8] on div "sales" at bounding box center [402, 10] width 19 height 10
click at [419, 46] on div "Customers" at bounding box center [424, 47] width 25 height 6
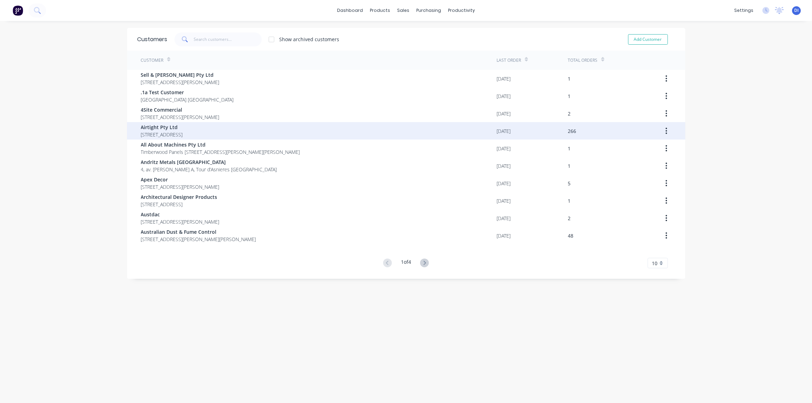
click at [183, 133] on span "[STREET_ADDRESS]" at bounding box center [162, 134] width 42 height 7
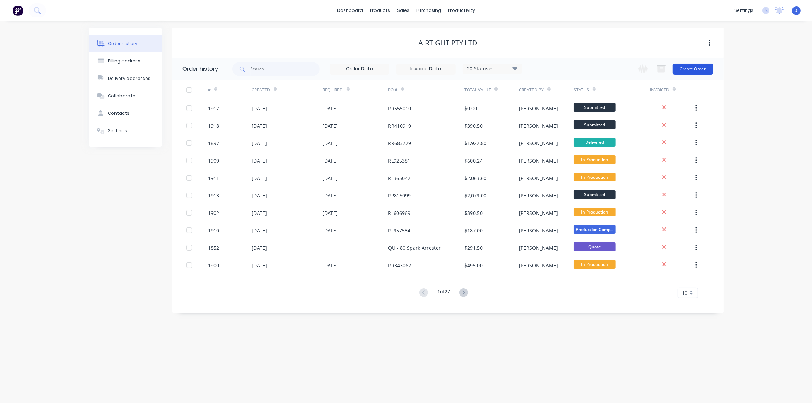
click at [702, 65] on button "Create Order" at bounding box center [692, 68] width 40 height 11
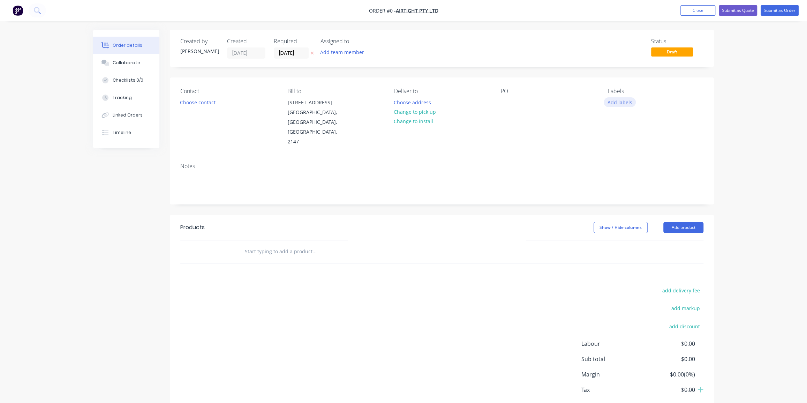
click at [613, 105] on button "Add labels" at bounding box center [620, 101] width 32 height 9
click at [632, 122] on input "text" at bounding box center [665, 123] width 73 height 14
click at [631, 163] on div "Flashing" at bounding box center [638, 165] width 22 height 8
click at [639, 124] on input "flash" at bounding box center [665, 119] width 73 height 14
click at [638, 123] on input "flash" at bounding box center [665, 119] width 73 height 14
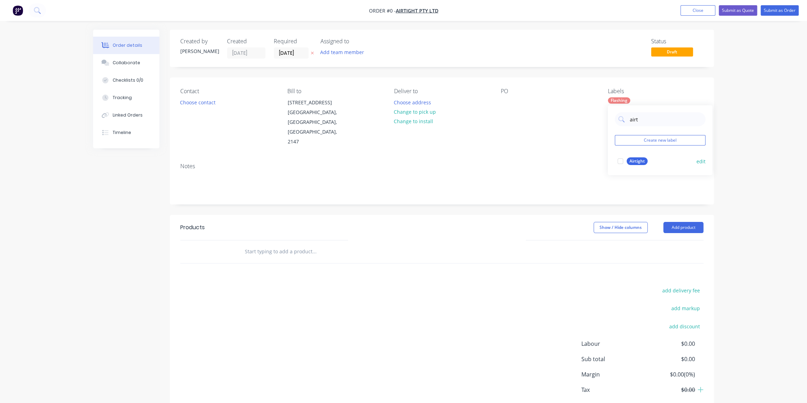
type input "airt"
click at [642, 162] on div "Airtight" at bounding box center [637, 161] width 21 height 8
click at [209, 102] on div "Order details Collaborate Checklists 0/0 Tracking Linked Orders Timeline Order …" at bounding box center [403, 236] width 635 height 412
click at [192, 101] on button "Choose contact" at bounding box center [197, 101] width 43 height 9
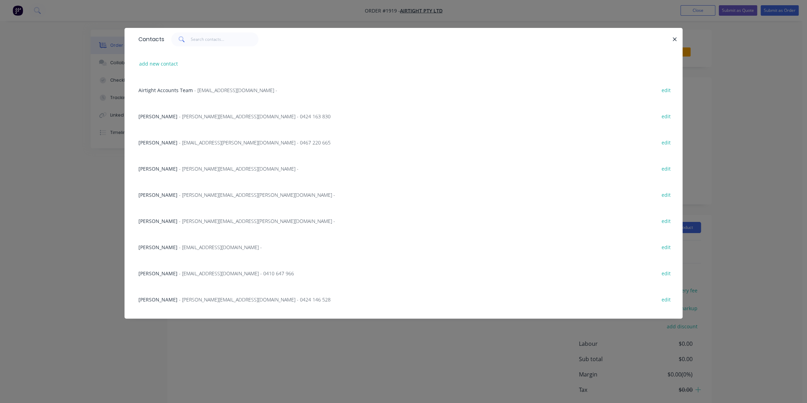
click at [187, 37] on span at bounding box center [181, 39] width 20 height 14
click at [192, 40] on input "text" at bounding box center [225, 39] width 68 height 14
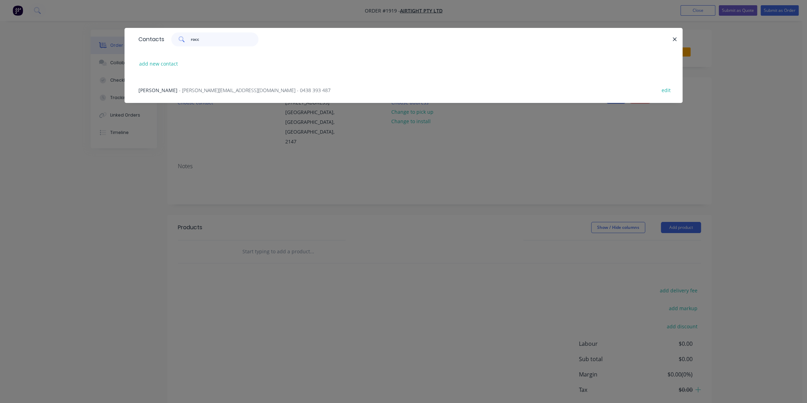
type input "rocc"
click at [189, 85] on div "Rocco Russo - [EMAIL_ADDRESS][DOMAIN_NAME] - 0438 393 487 edit" at bounding box center [403, 90] width 537 height 26
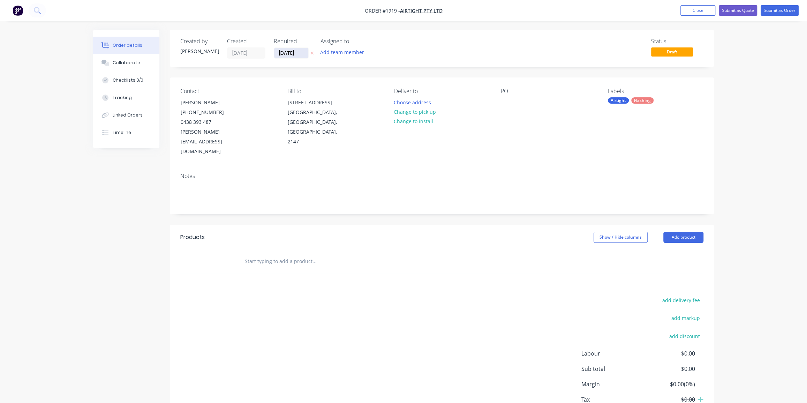
click at [289, 54] on input "[DATE]" at bounding box center [291, 53] width 34 height 10
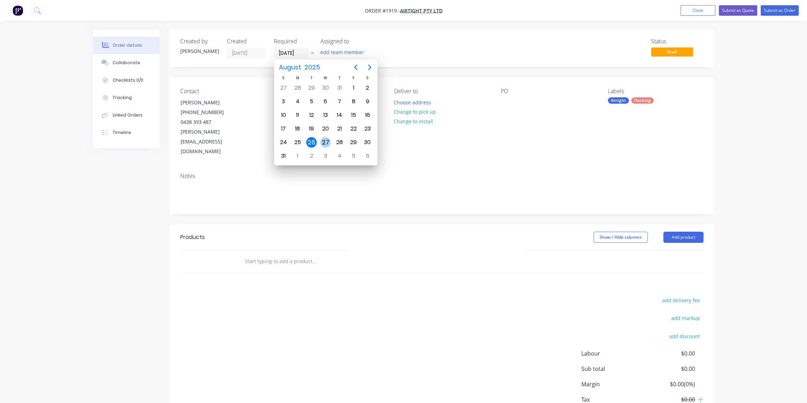
click at [321, 139] on div "27" at bounding box center [325, 142] width 10 height 10
type input "[DATE]"
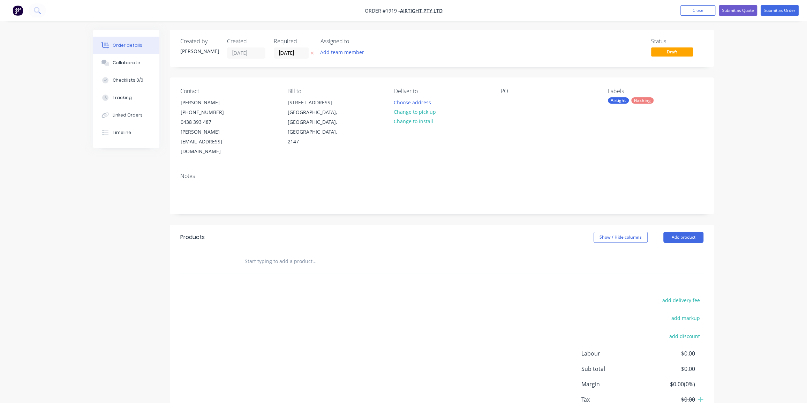
drag, startPoint x: 411, startPoint y: 150, endPoint x: 419, endPoint y: 144, distance: 10.3
click at [411, 167] on div "Notes" at bounding box center [442, 190] width 544 height 47
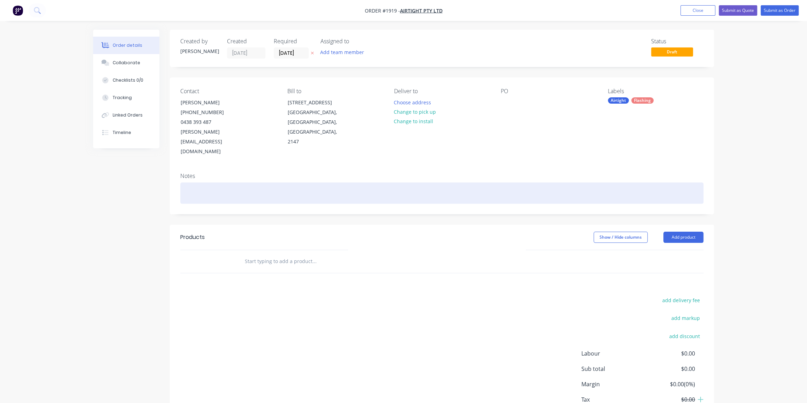
click at [301, 182] on div at bounding box center [441, 192] width 523 height 21
drag, startPoint x: 226, startPoint y: 179, endPoint x: 178, endPoint y: 174, distance: 48.0
click at [178, 174] on div "Notes UREGNT" at bounding box center [442, 190] width 544 height 47
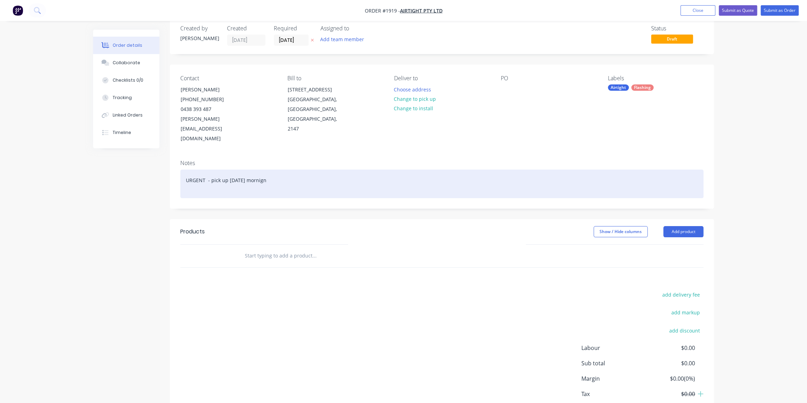
scroll to position [31, 0]
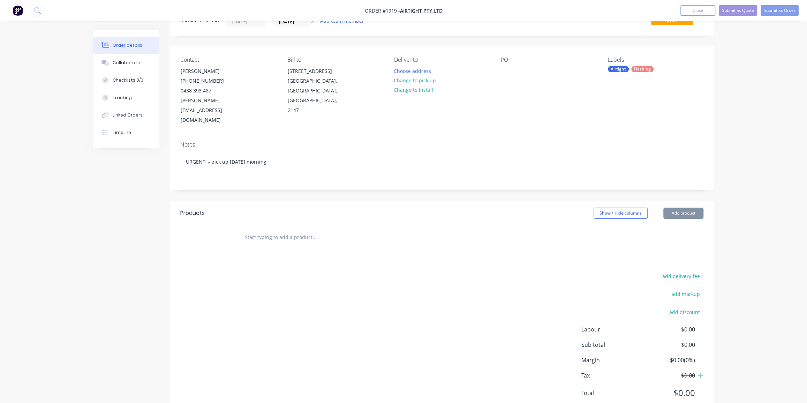
click at [272, 230] on input "text" at bounding box center [313, 237] width 139 height 14
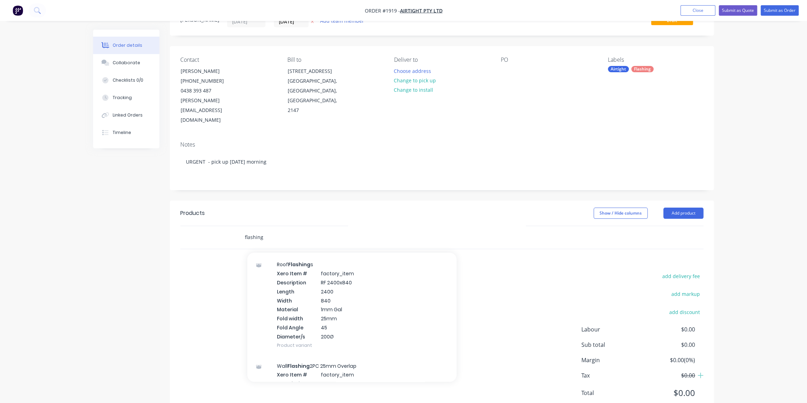
scroll to position [475, 0]
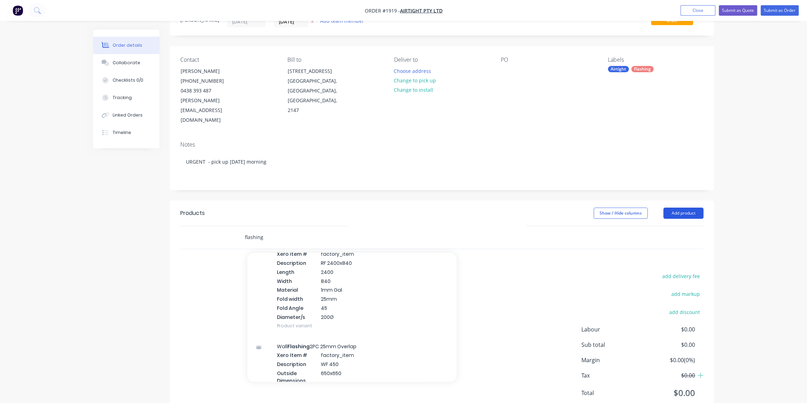
type input "flashing"
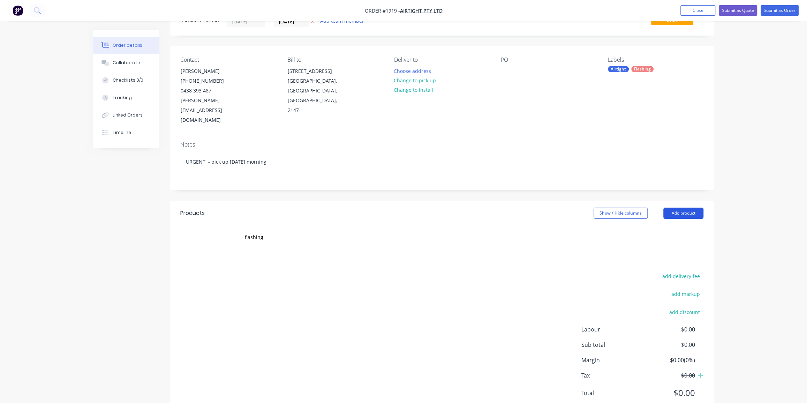
click at [677, 208] on button "Add product" at bounding box center [683, 213] width 40 height 11
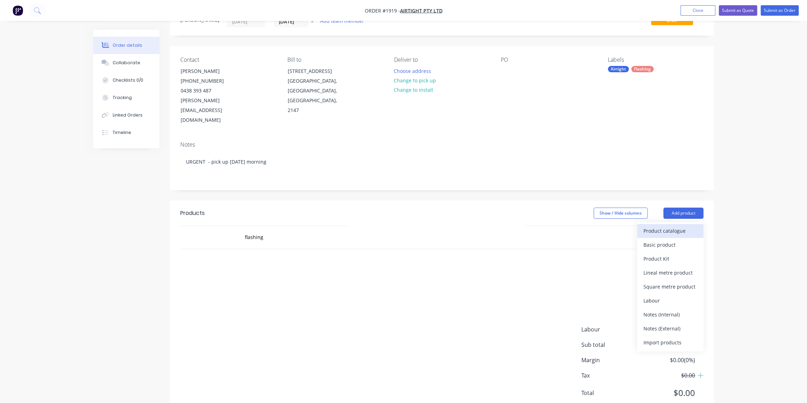
click at [679, 226] on div "Product catalogue" at bounding box center [670, 231] width 54 height 10
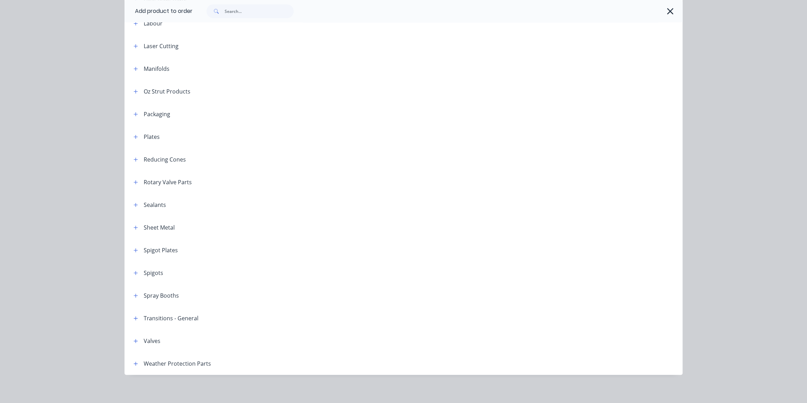
scroll to position [724, 0]
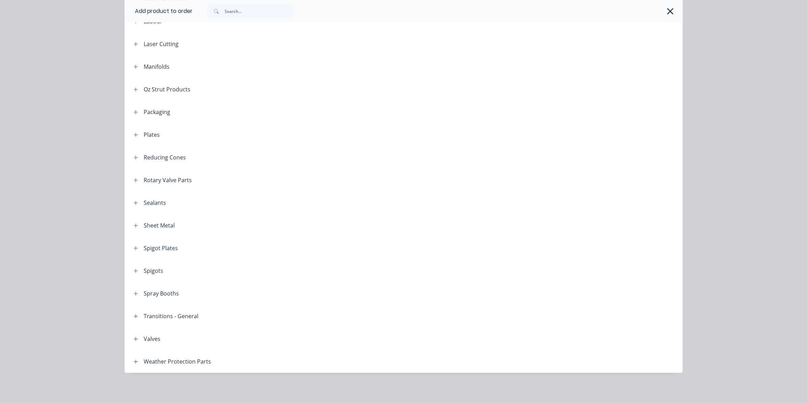
click at [134, 356] on header "Weather Protection Parts" at bounding box center [404, 361] width 558 height 23
click at [137, 362] on button "button" at bounding box center [135, 361] width 9 height 9
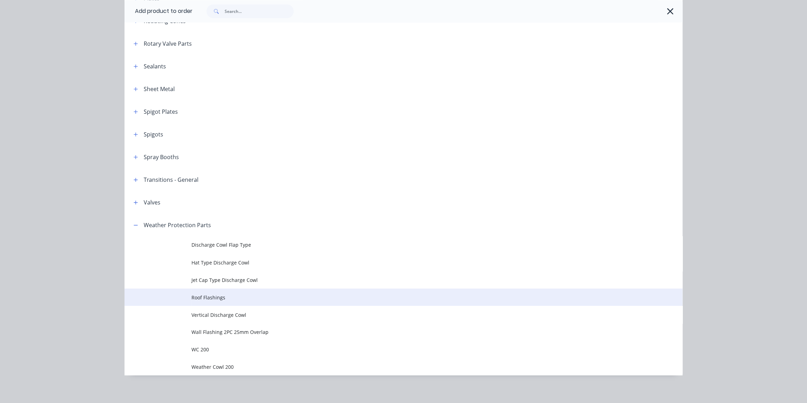
scroll to position [863, 0]
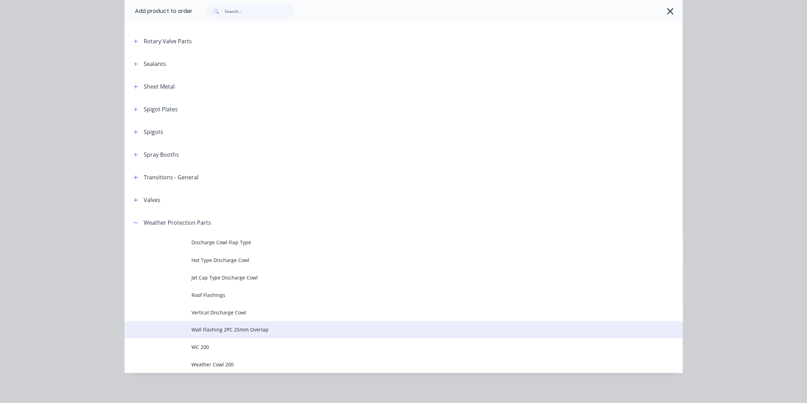
click at [251, 329] on span "Wall Flashing 2PC 25mm Overlap" at bounding box center [387, 328] width 393 height 7
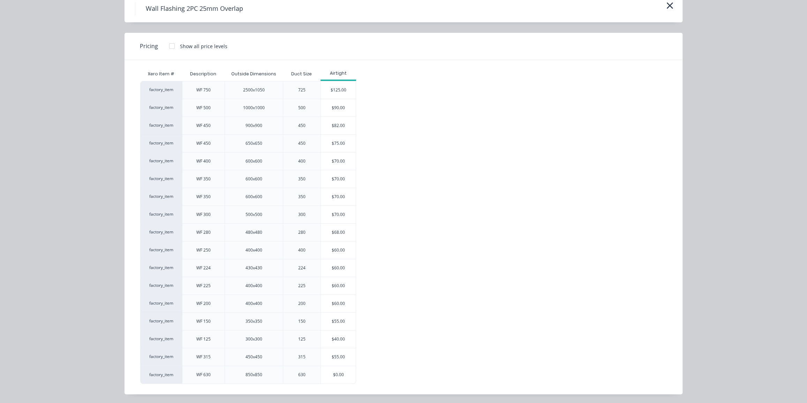
scroll to position [14, 0]
click at [335, 266] on div "$60.00" at bounding box center [338, 267] width 35 height 17
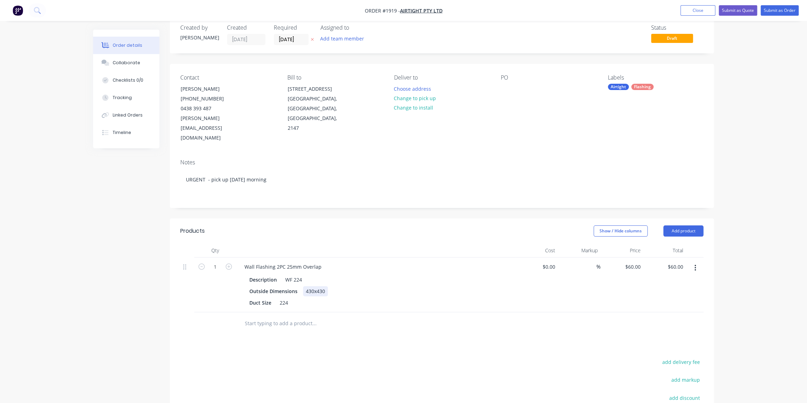
click at [313, 286] on div "430x430" at bounding box center [315, 291] width 25 height 10
click at [737, 248] on div "Order details Collaborate Checklists 0/0 Tracking Linked Orders Timeline Order …" at bounding box center [403, 249] width 807 height 526
click at [229, 263] on icon "button" at bounding box center [229, 266] width 6 height 6
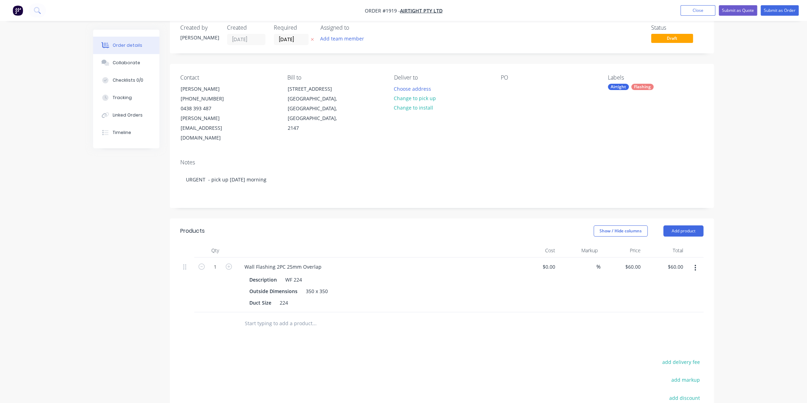
type input "2"
type input "$120.00"
click at [725, 189] on div "Order details Collaborate Checklists 0/0 Tracking Linked Orders Timeline Order …" at bounding box center [403, 249] width 807 height 526
click at [773, 11] on button "Submit as Order" at bounding box center [780, 10] width 38 height 10
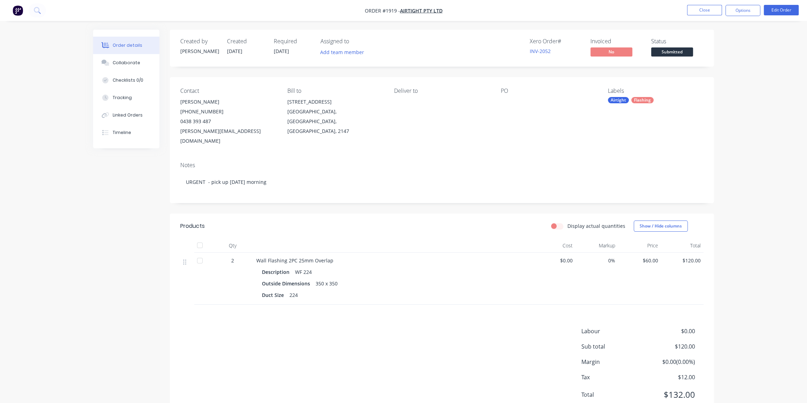
click at [721, 102] on div "Order details Collaborate Checklists 0/0 Tracking Linked Orders Timeline Order …" at bounding box center [403, 214] width 807 height 429
click at [775, 11] on button "Edit Order" at bounding box center [781, 10] width 35 height 10
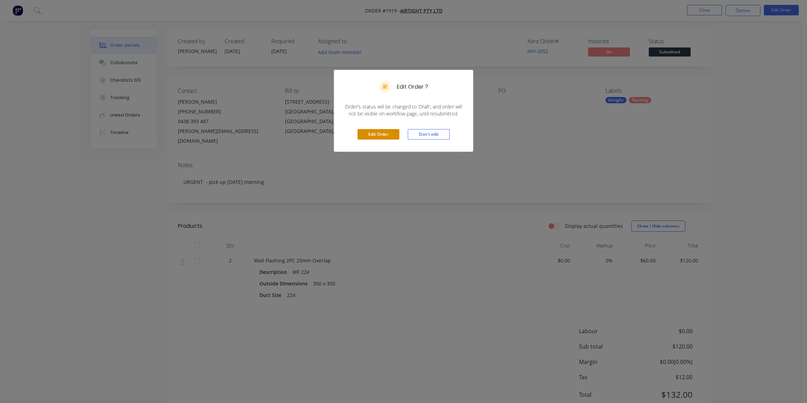
click at [382, 131] on button "Edit Order" at bounding box center [378, 134] width 42 height 10
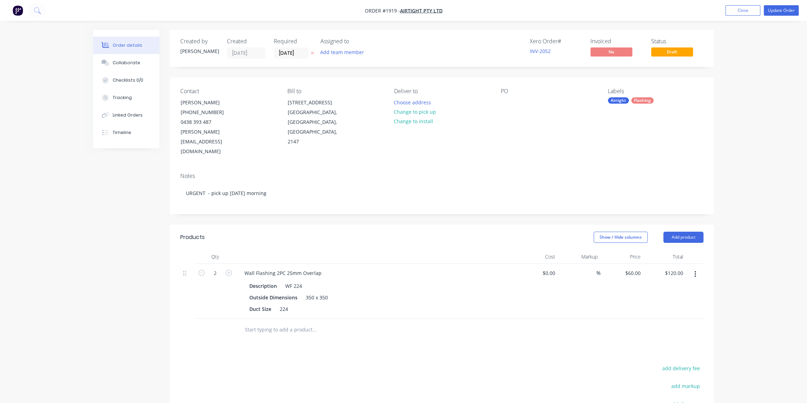
click at [509, 96] on div "PO" at bounding box center [549, 122] width 96 height 69
click at [503, 108] on div "PO" at bounding box center [549, 122] width 96 height 69
click at [503, 100] on div at bounding box center [506, 102] width 11 height 10
paste div
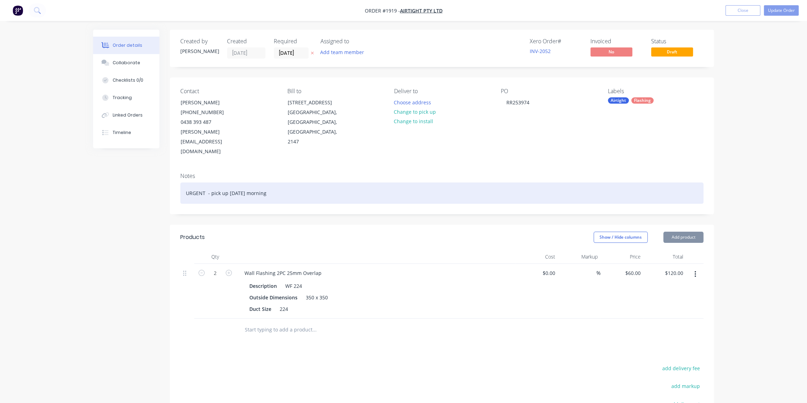
click at [539, 182] on div "URGENT - pick up Wednesday morning" at bounding box center [441, 192] width 523 height 21
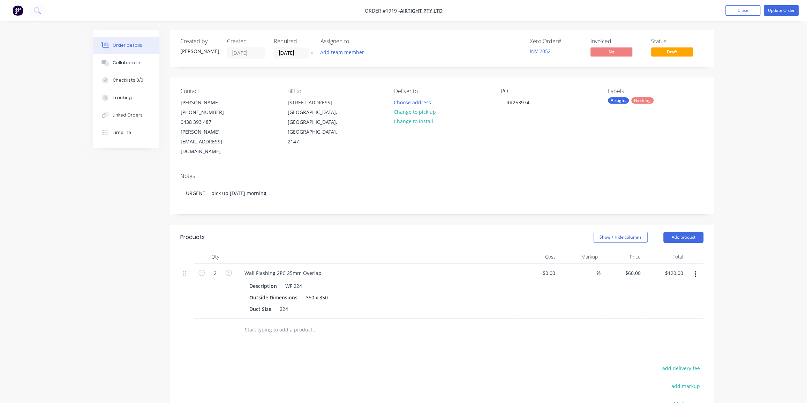
click at [733, 123] on div "Order details Collaborate Checklists 0/0 Tracking Linked Orders Timeline Order …" at bounding box center [403, 259] width 807 height 519
click at [736, 114] on div "Order details Collaborate Checklists 0/0 Tracking Linked Orders Timeline Order …" at bounding box center [403, 259] width 807 height 519
click at [634, 268] on input "60" at bounding box center [634, 273] width 19 height 10
click at [634, 268] on input "60" at bounding box center [638, 273] width 9 height 10
type input "$55.00"
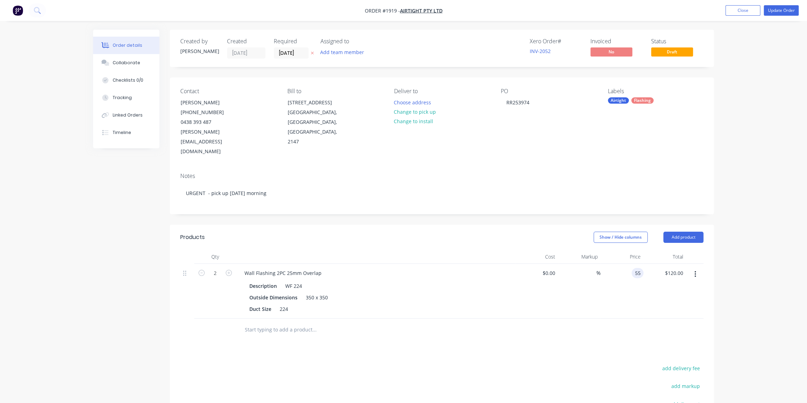
type input "$110.00"
drag, startPoint x: 743, startPoint y: 198, endPoint x: 747, endPoint y: 200, distance: 4.5
click at [744, 198] on div "Order details Collaborate Checklists 0/0 Tracking Linked Orders Timeline Order …" at bounding box center [403, 259] width 807 height 519
click at [782, 10] on button "Update Order" at bounding box center [781, 10] width 35 height 10
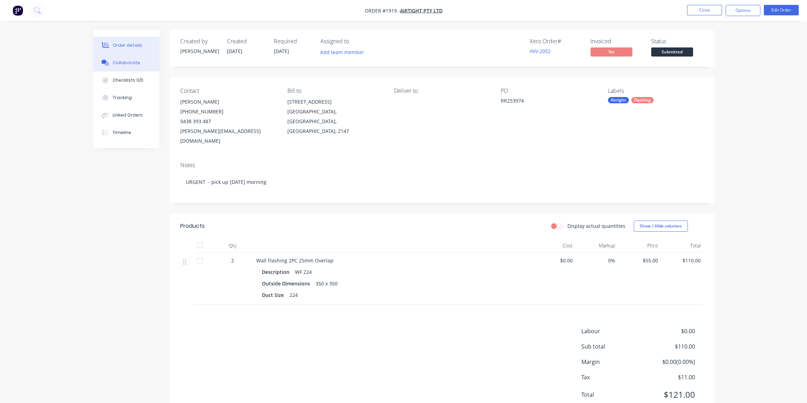
click at [130, 63] on div "Collaborate" at bounding box center [127, 63] width 28 height 6
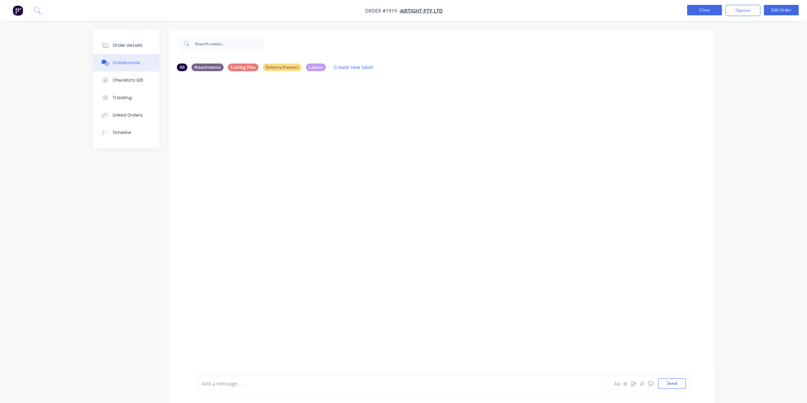
click at [694, 8] on button "Close" at bounding box center [704, 10] width 35 height 10
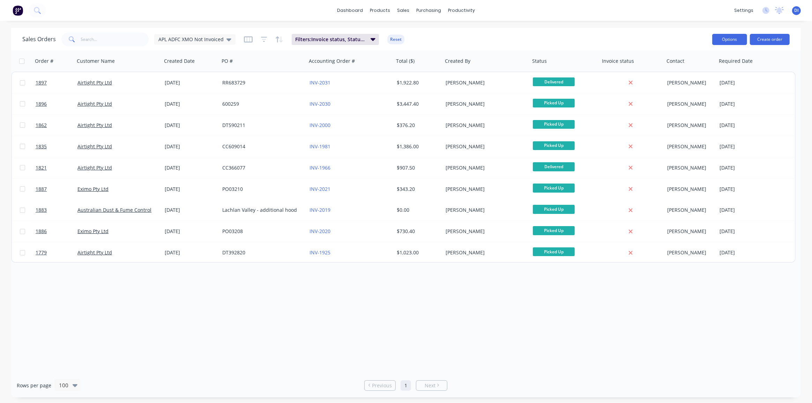
click at [729, 39] on button "Options" at bounding box center [729, 39] width 35 height 11
click at [568, 36] on div "Sales Orders APL ADFC XMO Not Invoiced Filters: Invoice status, Status, Custome…" at bounding box center [364, 39] width 684 height 17
click at [175, 40] on span "APL ADFC XMO Not Invoiced" at bounding box center [190, 39] width 65 height 7
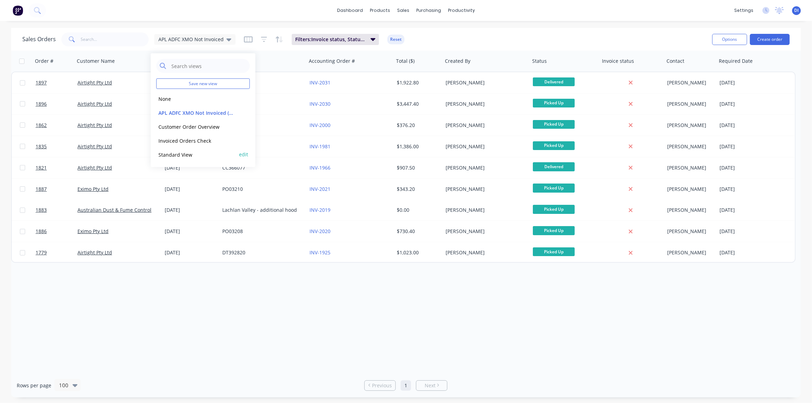
click at [174, 150] on div "Standard View edit" at bounding box center [202, 155] width 93 height 14
click at [177, 150] on button "Standard View" at bounding box center [196, 154] width 80 height 8
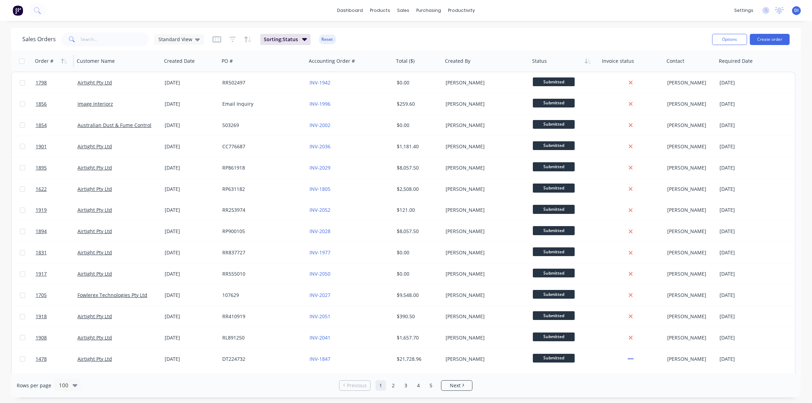
click at [54, 60] on div "Order #" at bounding box center [52, 61] width 35 height 14
click at [53, 60] on div "Order #" at bounding box center [52, 61] width 35 height 14
click at [52, 61] on div "Order #" at bounding box center [44, 61] width 18 height 7
click at [62, 61] on icon "button" at bounding box center [62, 61] width 2 height 5
click at [63, 61] on icon "button" at bounding box center [64, 61] width 6 height 6
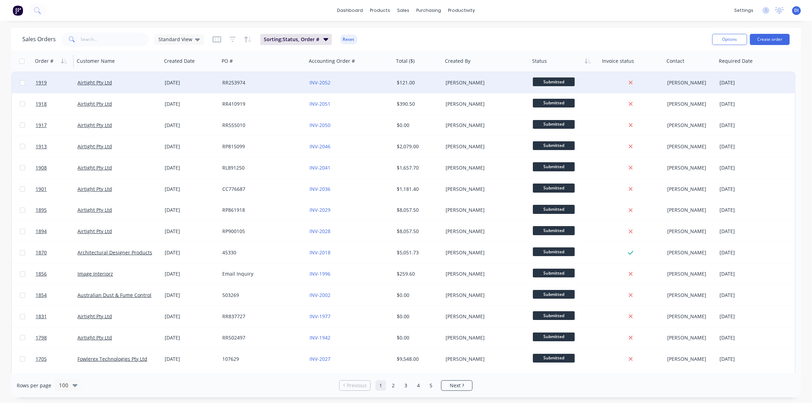
click at [363, 82] on div "INV-2052" at bounding box center [347, 82] width 77 height 7
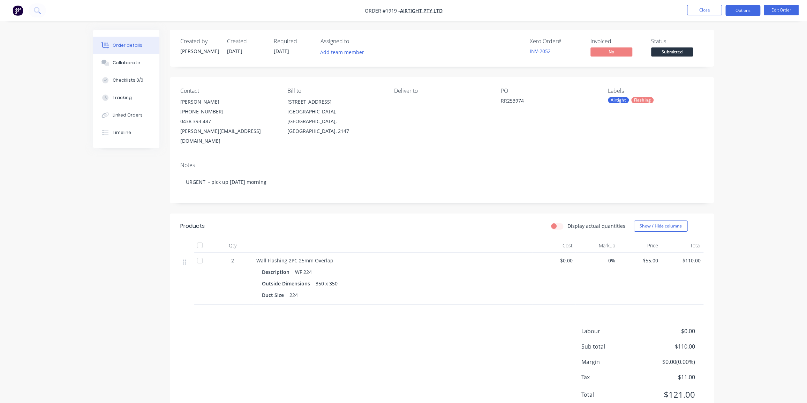
click at [751, 11] on button "Options" at bounding box center [742, 10] width 35 height 11
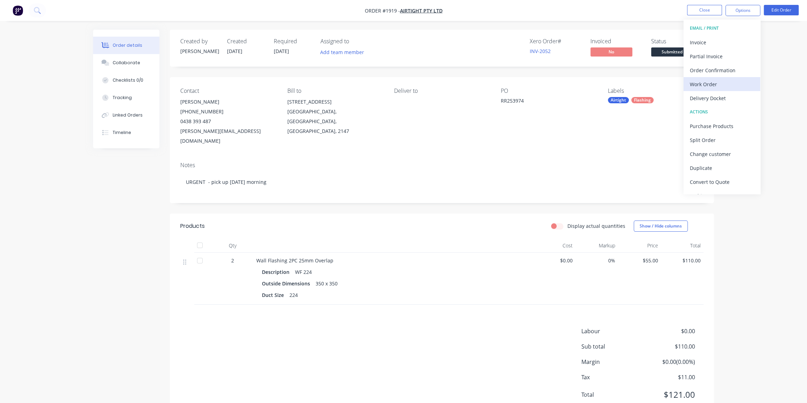
drag, startPoint x: 716, startPoint y: 73, endPoint x: 717, endPoint y: 82, distance: 8.4
click at [717, 82] on div "EMAIL / PRINT Invoice Partial Invoice Order Confirmation Work Order Delivery Do…" at bounding box center [722, 107] width 77 height 174
click at [717, 82] on div "Work Order" at bounding box center [722, 84] width 64 height 10
click at [720, 70] on div "Without pricing" at bounding box center [722, 70] width 64 height 10
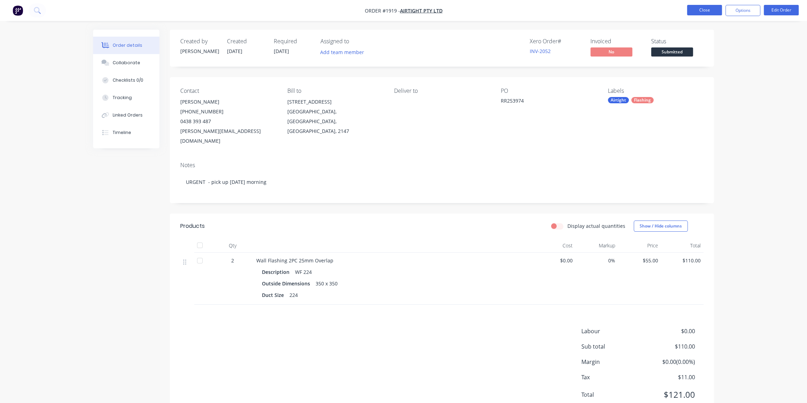
click at [702, 8] on button "Close" at bounding box center [704, 10] width 35 height 10
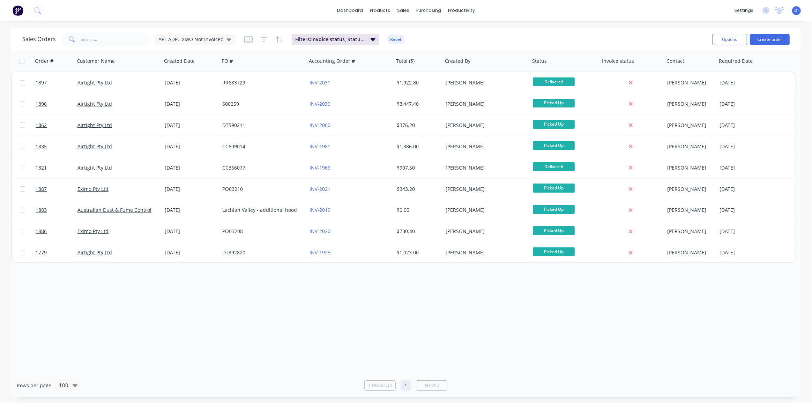
click at [17, 15] on img at bounding box center [18, 10] width 10 height 10
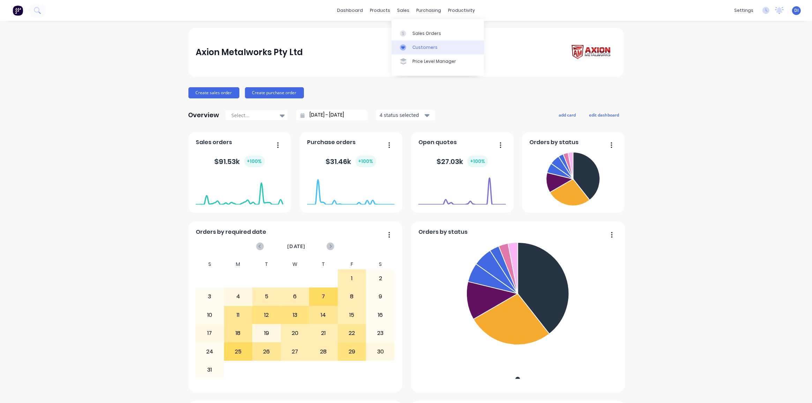
click at [416, 47] on div "Customers" at bounding box center [424, 47] width 25 height 6
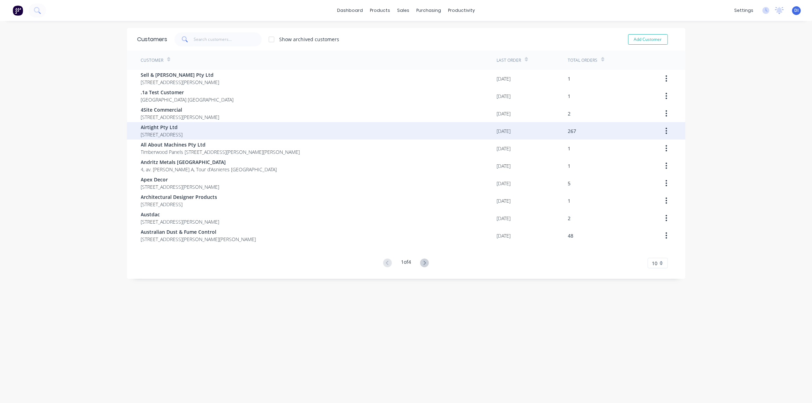
click at [183, 131] on span "[STREET_ADDRESS]" at bounding box center [162, 134] width 42 height 7
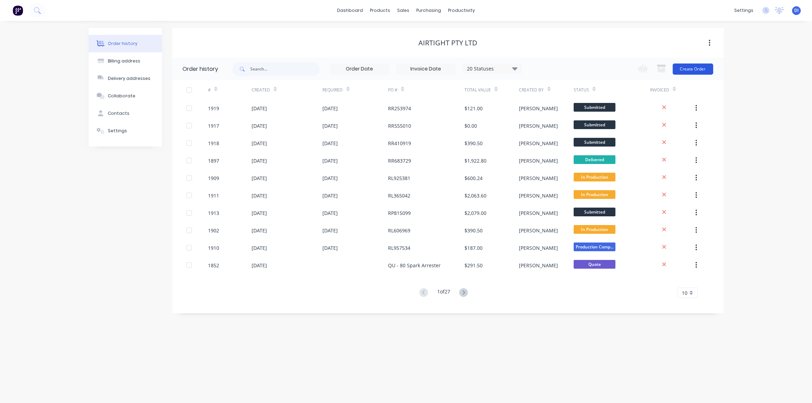
click at [703, 69] on button "Create Order" at bounding box center [692, 68] width 40 height 11
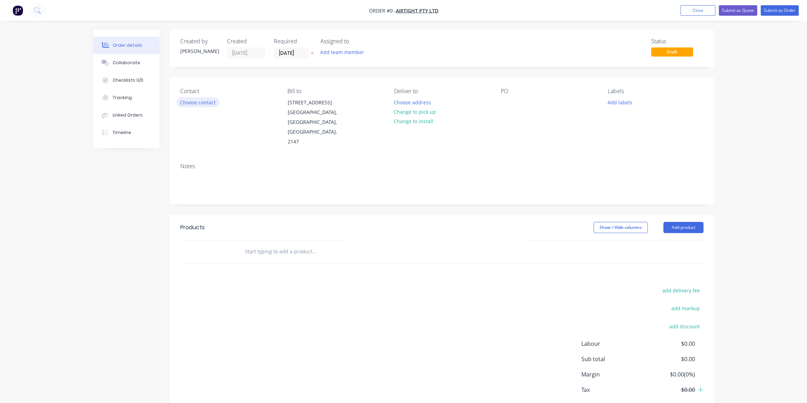
click at [211, 101] on button "Choose contact" at bounding box center [197, 101] width 43 height 9
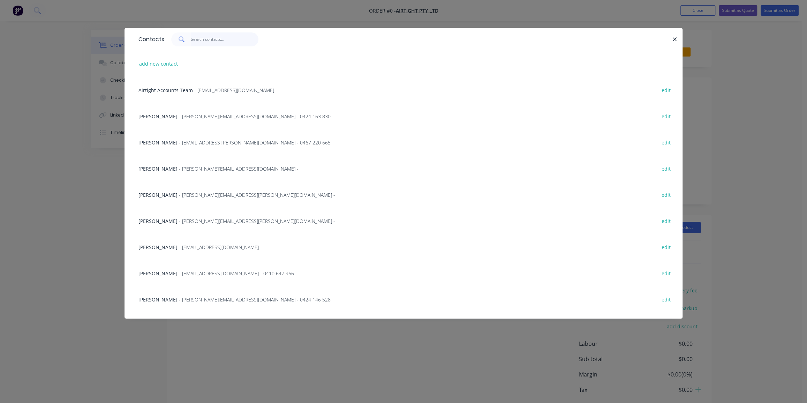
click at [204, 42] on input "text" at bounding box center [225, 39] width 68 height 14
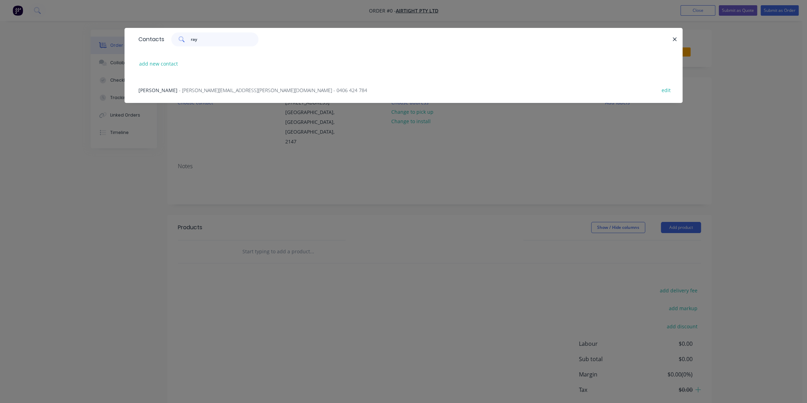
type input "ray"
click at [196, 87] on span "- [PERSON_NAME][EMAIL_ADDRESS][PERSON_NAME][DOMAIN_NAME] - 0406 424 784" at bounding box center [273, 90] width 188 height 7
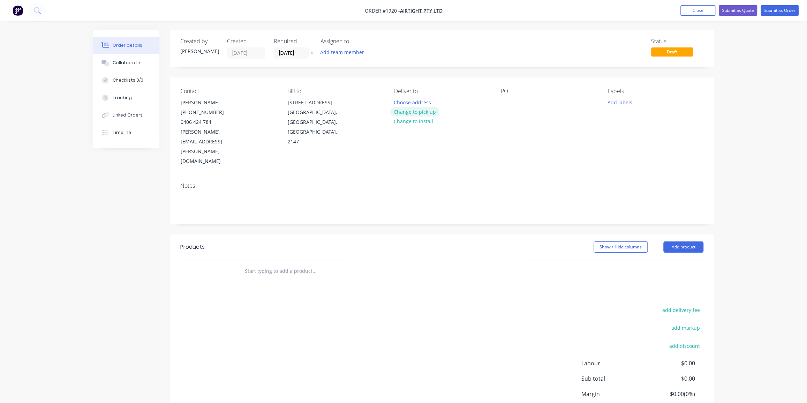
click at [426, 114] on button "Change to pick up" at bounding box center [415, 111] width 50 height 9
click at [505, 98] on div at bounding box center [506, 102] width 11 height 10
paste div
click at [519, 101] on div "RR253974" at bounding box center [518, 102] width 34 height 10
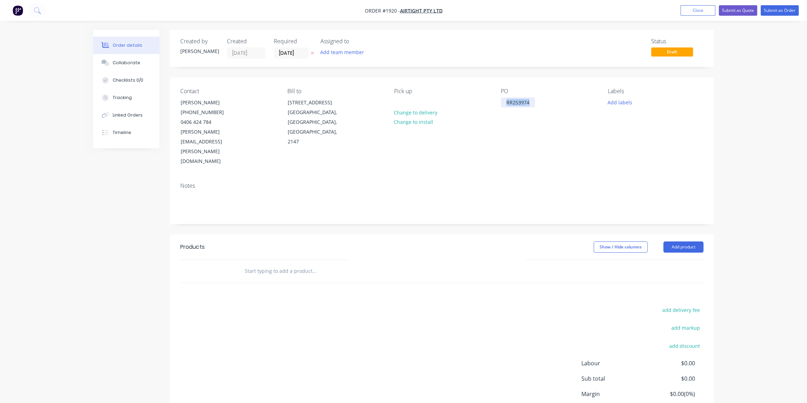
click at [519, 101] on div "RR253974" at bounding box center [518, 102] width 34 height 10
click at [602, 130] on div "Contact Raymond Liang (02) 9986 3184 0406 424 784 raymond.liang@airtight.com.au…" at bounding box center [442, 126] width 544 height 99
click at [617, 103] on button "Add labels" at bounding box center [620, 101] width 32 height 9
click at [634, 124] on input "text" at bounding box center [665, 123] width 73 height 14
drag, startPoint x: 620, startPoint y: 193, endPoint x: 626, endPoint y: 192, distance: 5.6
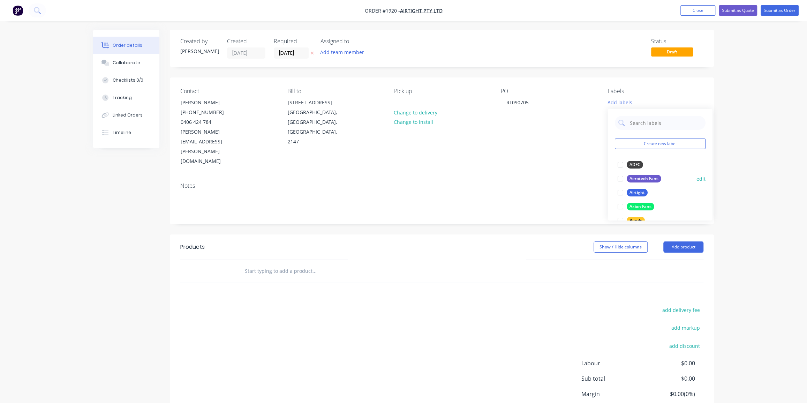
click at [620, 193] on div at bounding box center [620, 193] width 14 height 14
click at [643, 122] on input "text" at bounding box center [665, 119] width 73 height 14
type input "b"
click at [632, 160] on div "Duct Parts" at bounding box center [640, 161] width 27 height 8
click at [631, 119] on input "duct" at bounding box center [665, 119] width 73 height 14
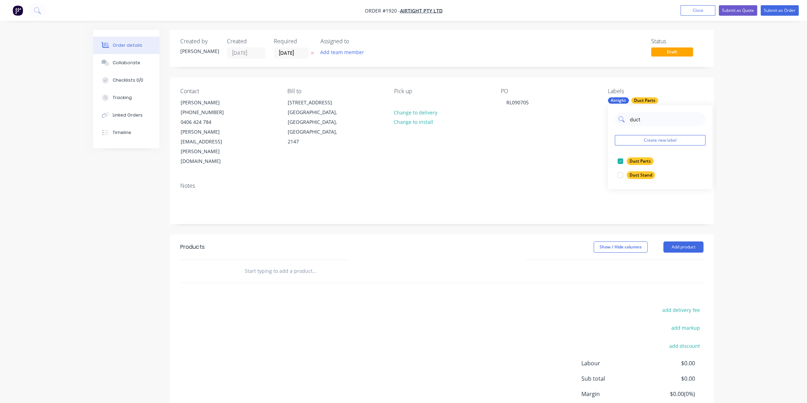
click at [631, 119] on input "duct" at bounding box center [665, 119] width 73 height 14
click at [633, 119] on input "fuct" at bounding box center [665, 119] width 73 height 14
type input "flash"
click at [641, 158] on div "Flashing" at bounding box center [638, 161] width 22 height 8
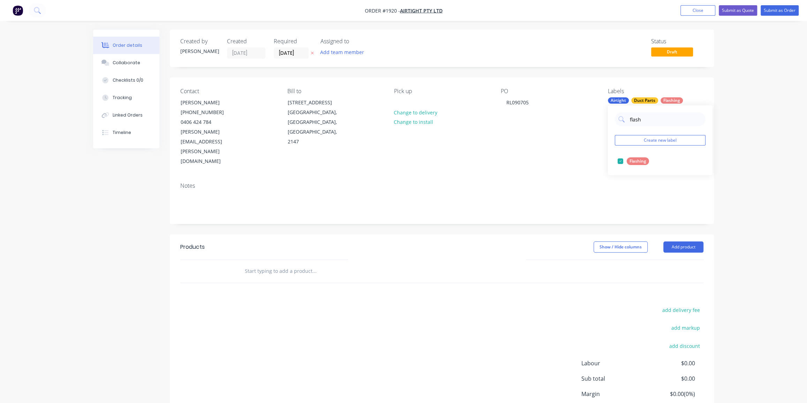
click at [532, 191] on div "Notes" at bounding box center [442, 200] width 544 height 47
click at [684, 241] on button "Add product" at bounding box center [683, 246] width 40 height 11
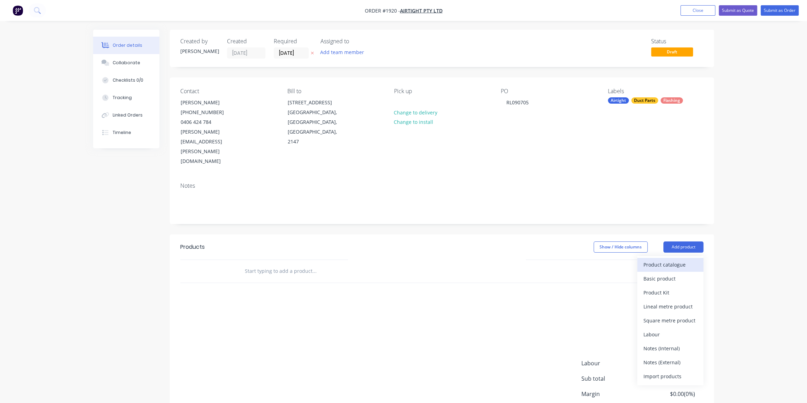
click at [663, 259] on div "Product catalogue" at bounding box center [670, 264] width 54 height 10
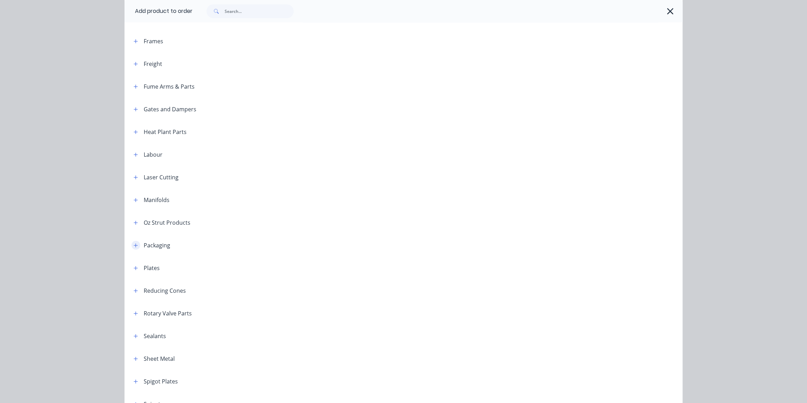
scroll to position [666, 0]
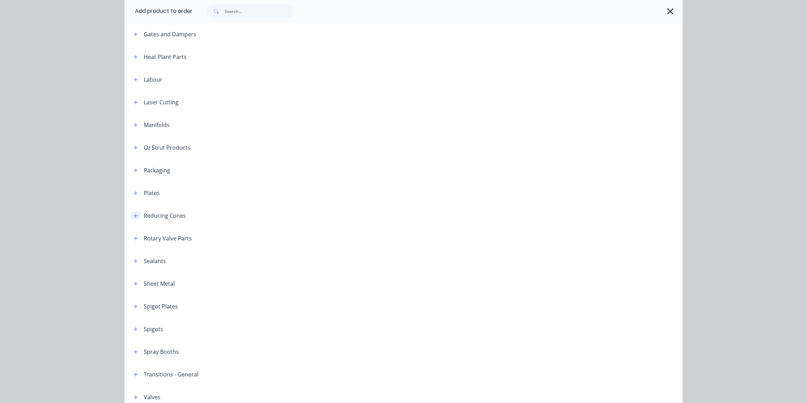
click at [134, 215] on icon "button" at bounding box center [136, 215] width 4 height 4
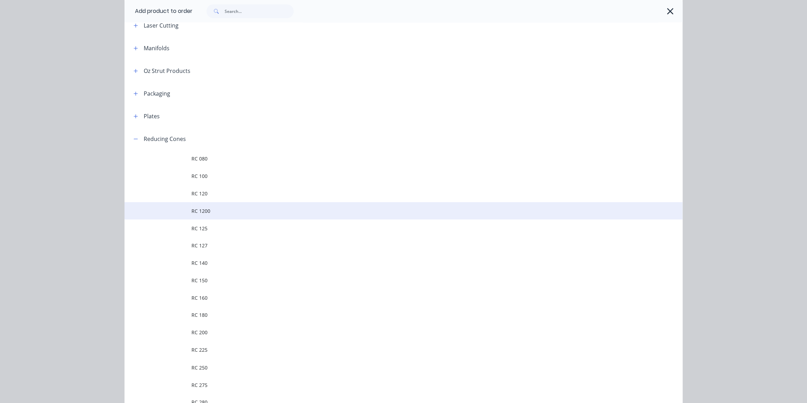
scroll to position [761, 0]
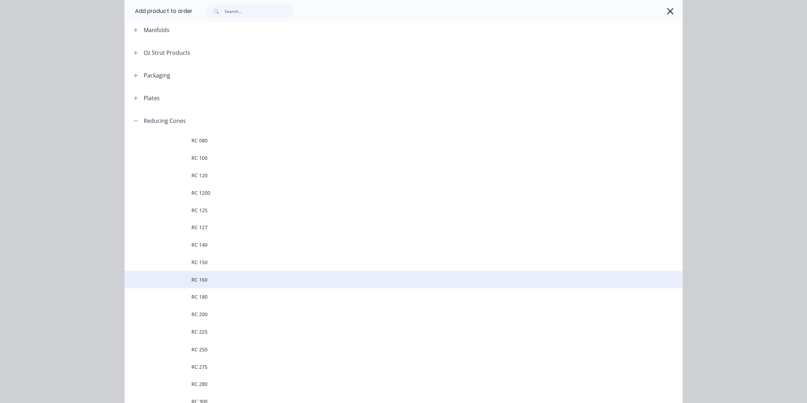
click at [290, 275] on td "RC 160" at bounding box center [436, 279] width 491 height 17
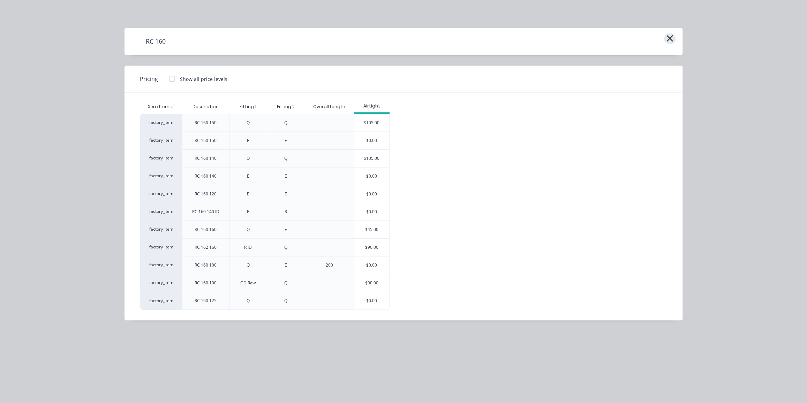
click at [666, 39] on icon "button" at bounding box center [669, 38] width 7 height 10
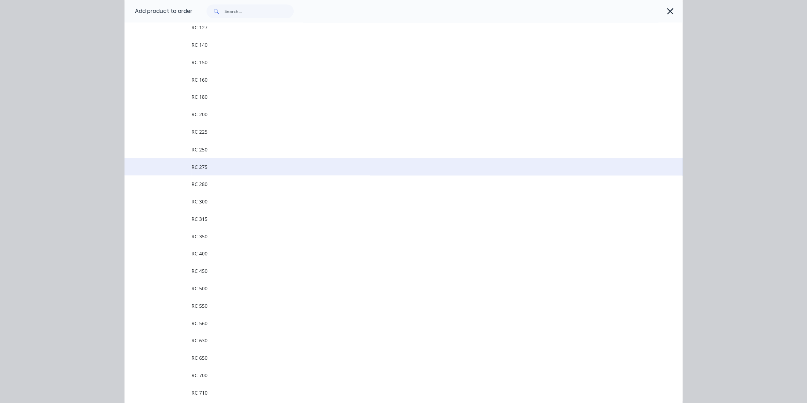
scroll to position [965, 0]
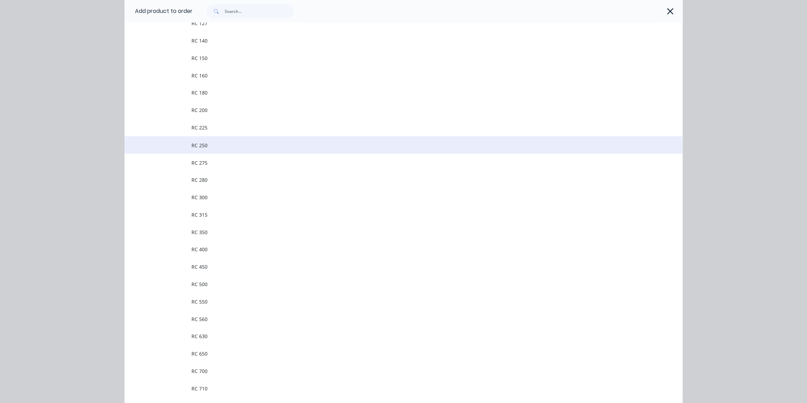
click at [224, 145] on span "RC 250" at bounding box center [387, 144] width 393 height 7
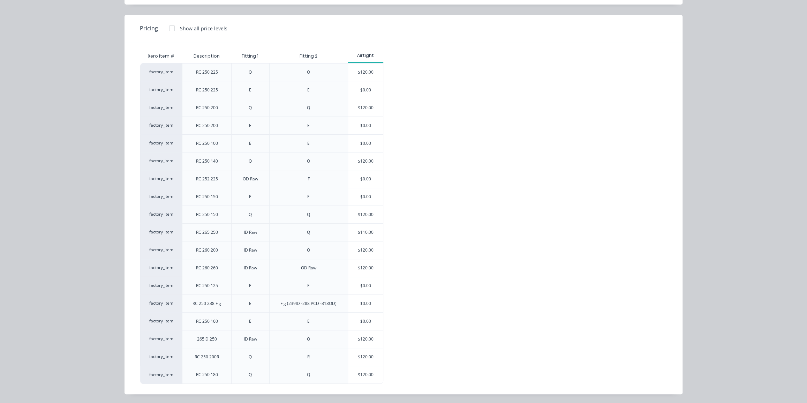
scroll to position [38, 0]
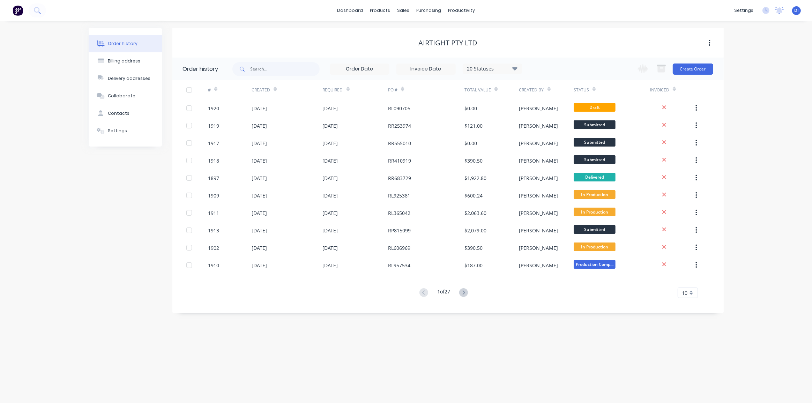
drag, startPoint x: 775, startPoint y: 88, endPoint x: 766, endPoint y: 91, distance: 9.7
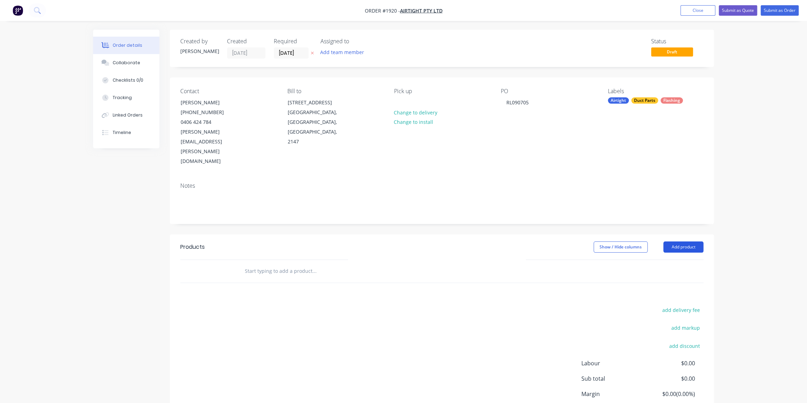
click at [687, 241] on button "Add product" at bounding box center [683, 246] width 40 height 11
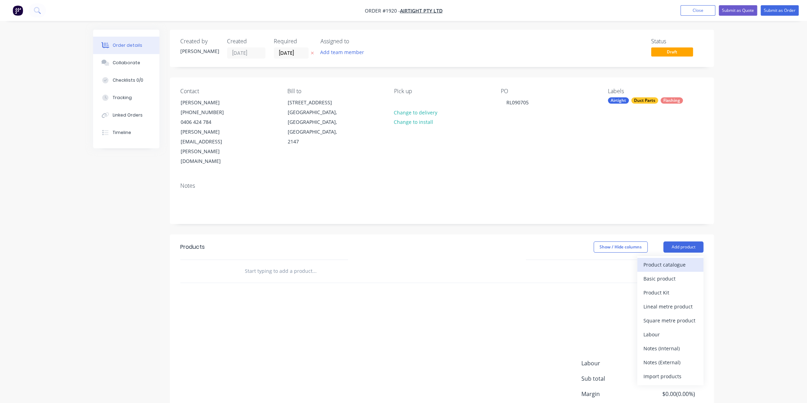
drag, startPoint x: 668, startPoint y: 216, endPoint x: 669, endPoint y: 236, distance: 20.6
click at [669, 241] on div "Add product Product catalogue Basic product Product Kit Lineal metre product Sq…" at bounding box center [683, 246] width 40 height 11
click at [669, 259] on div "Product catalogue" at bounding box center [670, 264] width 54 height 10
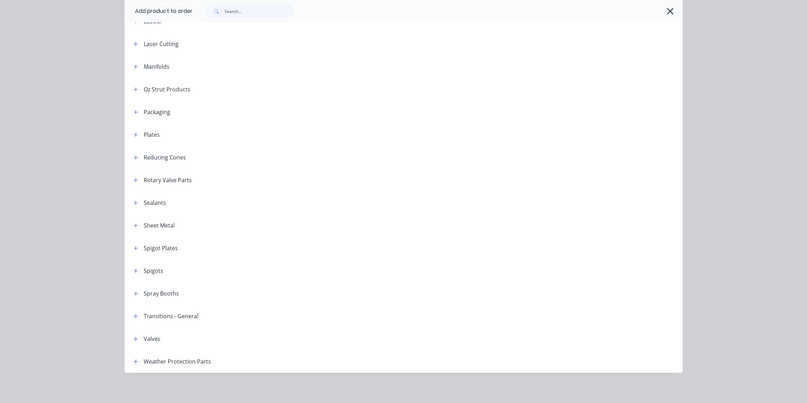
scroll to position [38, 0]
click at [134, 157] on icon "button" at bounding box center [136, 157] width 4 height 5
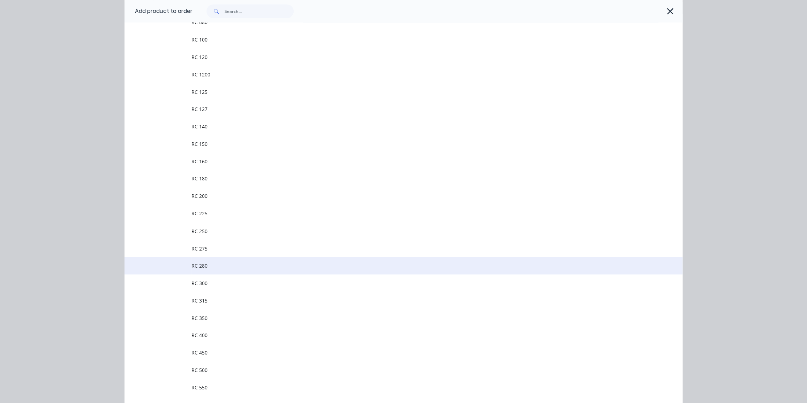
scroll to position [882, 0]
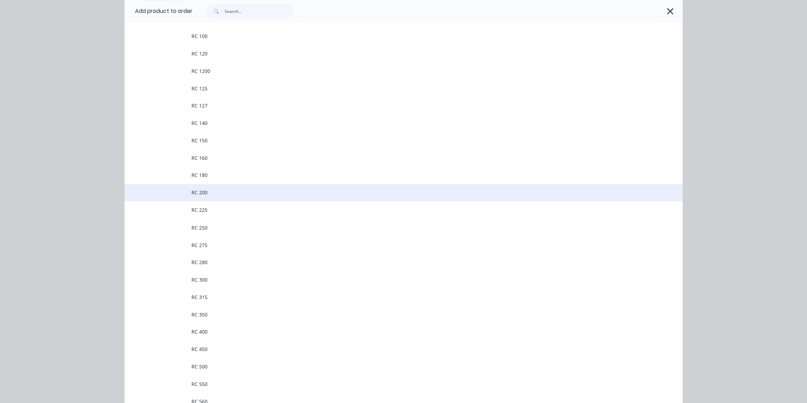
click at [224, 189] on span "RC 200" at bounding box center [387, 192] width 393 height 7
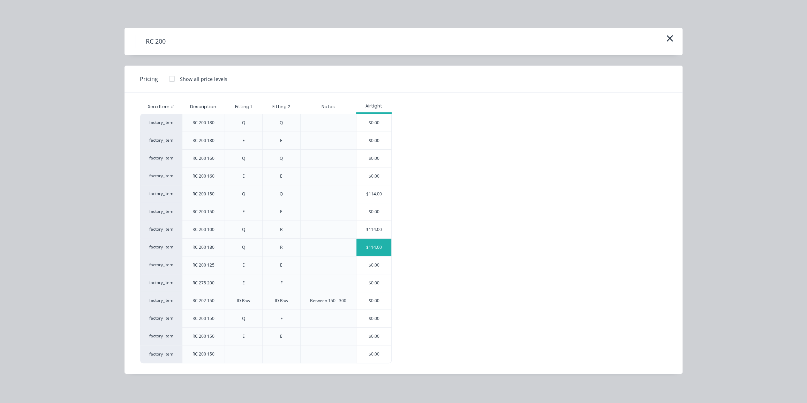
click at [380, 244] on div "$114.00" at bounding box center [373, 247] width 35 height 17
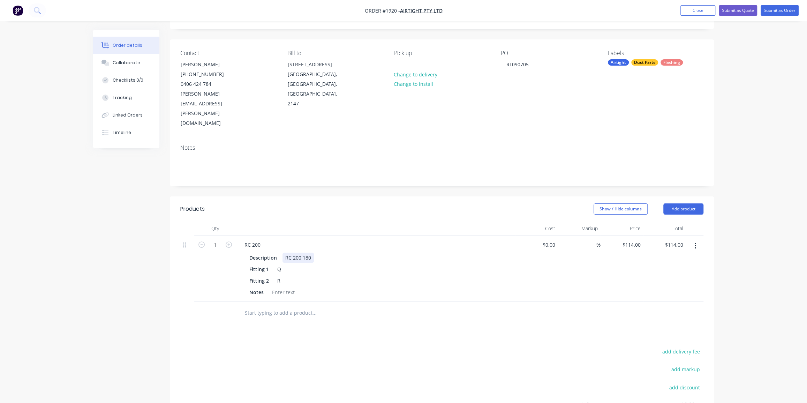
click at [308, 252] on div "RC 200 180" at bounding box center [297, 257] width 31 height 10
click at [279, 276] on div "R" at bounding box center [279, 281] width 10 height 10
click at [276, 276] on div "R" at bounding box center [279, 281] width 10 height 10
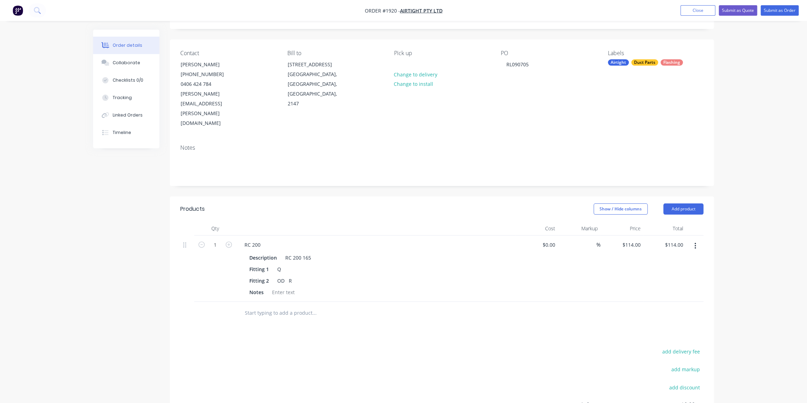
click at [356, 302] on div at bounding box center [361, 313] width 251 height 23
click at [739, 136] on div "Order details Collaborate Checklists 0/0 Tracking Linked Orders Timeline Order …" at bounding box center [403, 232] width 807 height 540
click at [676, 203] on button "Add product" at bounding box center [683, 208] width 40 height 11
click at [657, 221] on div "Product catalogue" at bounding box center [670, 226] width 54 height 10
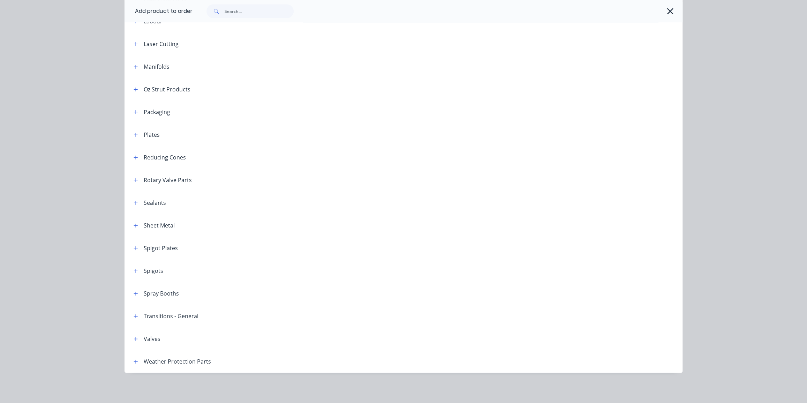
scroll to position [118, 0]
click at [136, 360] on button "button" at bounding box center [135, 361] width 9 height 9
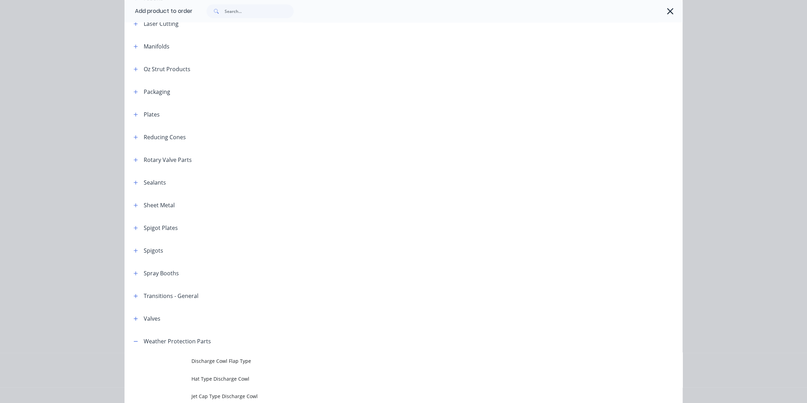
scroll to position [863, 0]
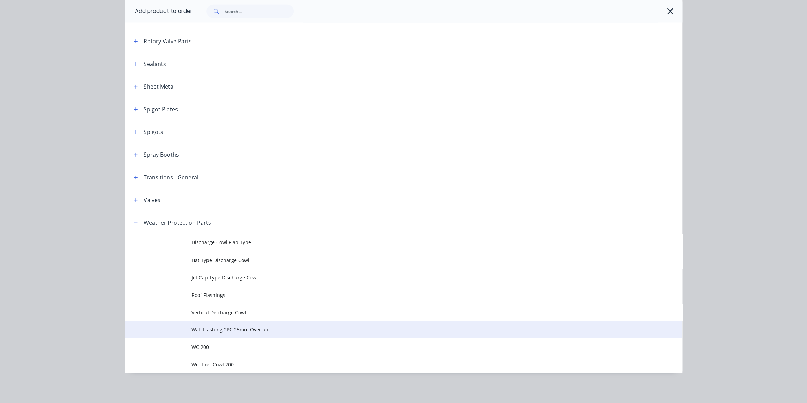
click at [238, 331] on span "Wall Flashing 2PC 25mm Overlap" at bounding box center [387, 328] width 393 height 7
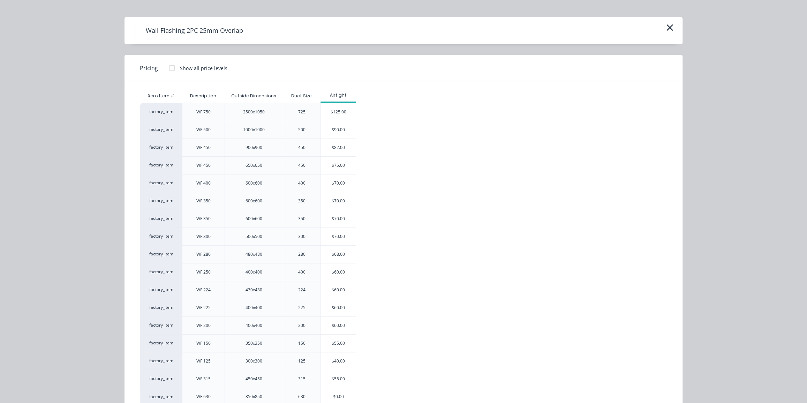
scroll to position [33, 0]
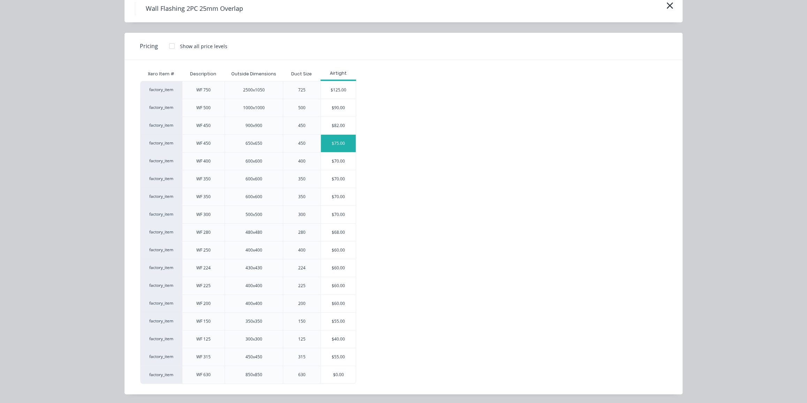
click at [338, 140] on div "$75.00" at bounding box center [338, 143] width 35 height 17
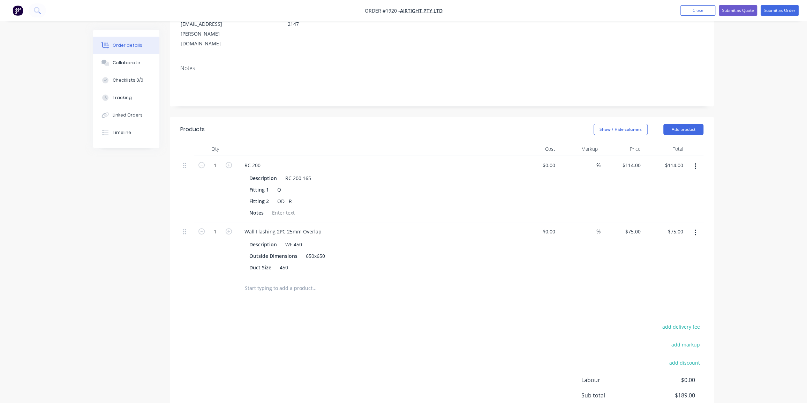
click at [427, 322] on div "add delivery fee add markup add discount Labour $0.00 Sub total $189.00 Margin …" at bounding box center [441, 389] width 523 height 135
click at [513, 271] on div "Products Show / Hide columns Add product Qty Cost Markup Price Total 1 RC 200 D…" at bounding box center [442, 292] width 544 height 350
drag, startPoint x: 742, startPoint y: 89, endPoint x: 737, endPoint y: 58, distance: 31.8
click at [742, 89] on div "Order details Collaborate Checklists 0/0 Tracking Linked Orders Timeline Order …" at bounding box center [403, 179] width 807 height 595
click at [770, 10] on button "Submit as Order" at bounding box center [780, 10] width 38 height 10
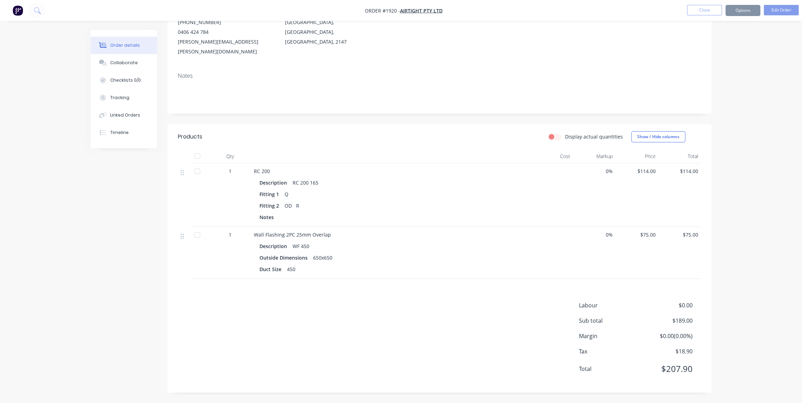
scroll to position [0, 0]
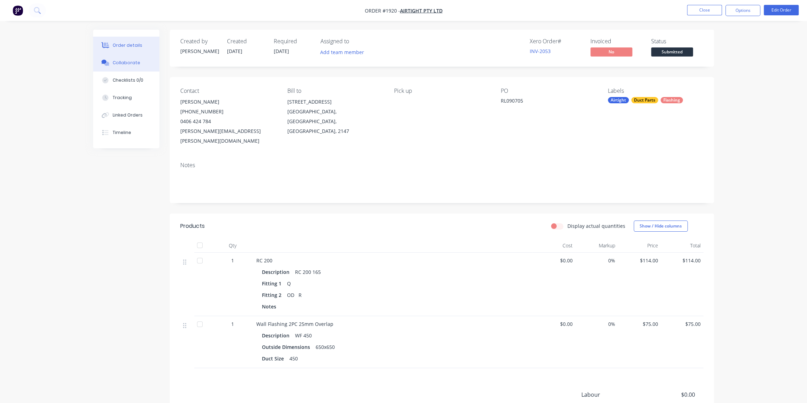
click at [133, 60] on div "Collaborate" at bounding box center [127, 63] width 28 height 6
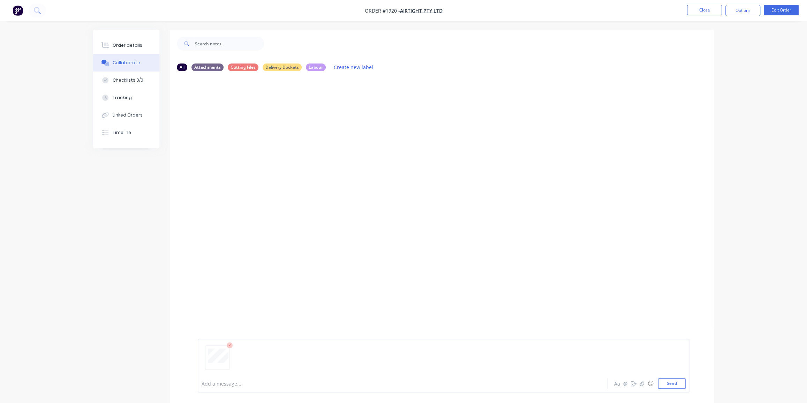
drag, startPoint x: 677, startPoint y: 387, endPoint x: 709, endPoint y: 372, distance: 35.6
click at [677, 386] on button "Send" at bounding box center [672, 383] width 28 height 10
drag, startPoint x: 129, startPoint y: 38, endPoint x: 134, endPoint y: 43, distance: 6.9
click at [129, 38] on button "Order details" at bounding box center [126, 45] width 66 height 17
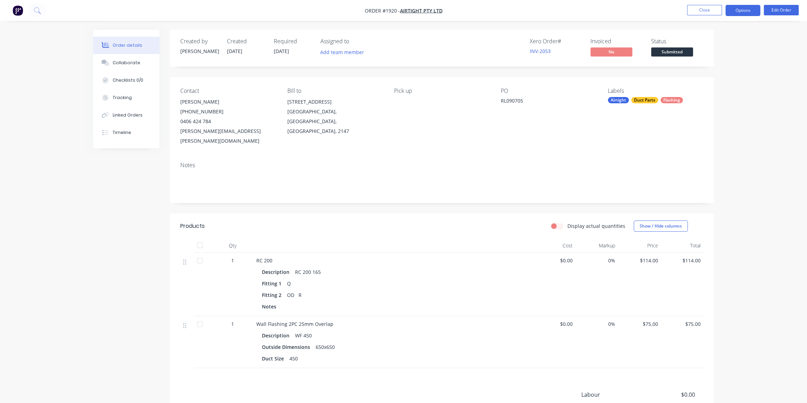
click at [745, 7] on button "Options" at bounding box center [742, 10] width 35 height 11
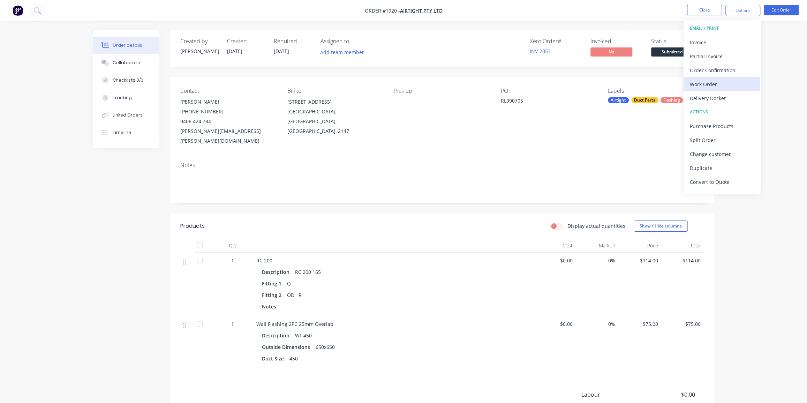
click at [708, 86] on div "Work Order" at bounding box center [722, 84] width 64 height 10
click at [710, 70] on div "Without pricing" at bounding box center [722, 70] width 64 height 10
drag, startPoint x: 638, startPoint y: 16, endPoint x: 702, endPoint y: 12, distance: 64.7
click at [638, 16] on nav "Order #1920 - Airtight Pty Ltd Close Options EMAIL / PRINT Invoice Partial Invo…" at bounding box center [403, 10] width 807 height 21
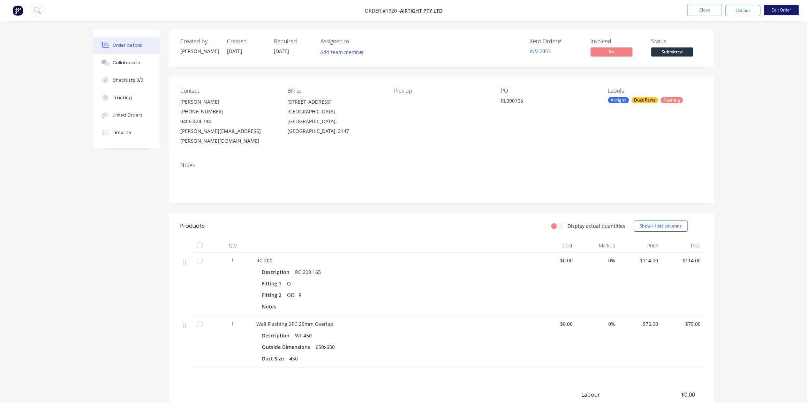
click at [771, 12] on button "Edit Order" at bounding box center [781, 10] width 35 height 10
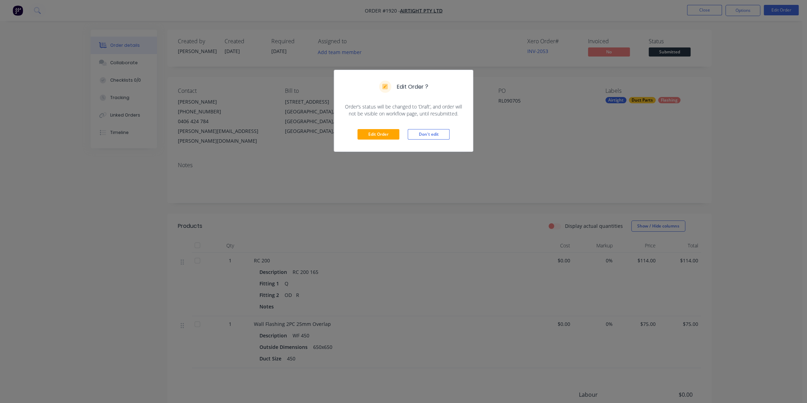
click at [390, 128] on div "Edit Order Don't edit" at bounding box center [403, 134] width 139 height 34
drag, startPoint x: 371, startPoint y: 139, endPoint x: 356, endPoint y: 129, distance: 17.8
click at [371, 138] on button "Edit Order" at bounding box center [378, 134] width 42 height 10
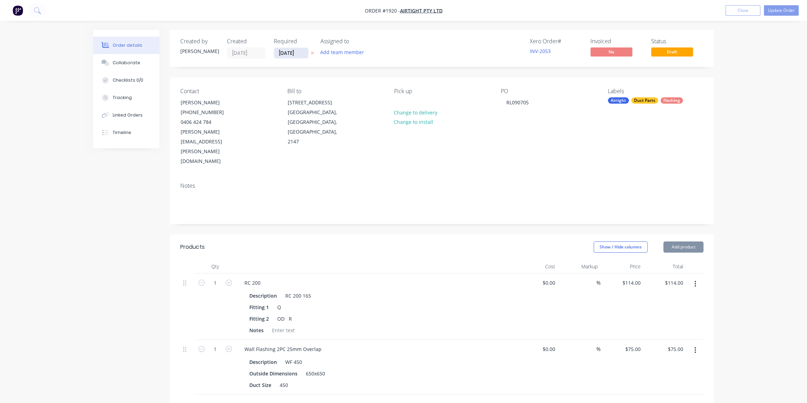
click at [286, 51] on input "[DATE]" at bounding box center [291, 53] width 34 height 10
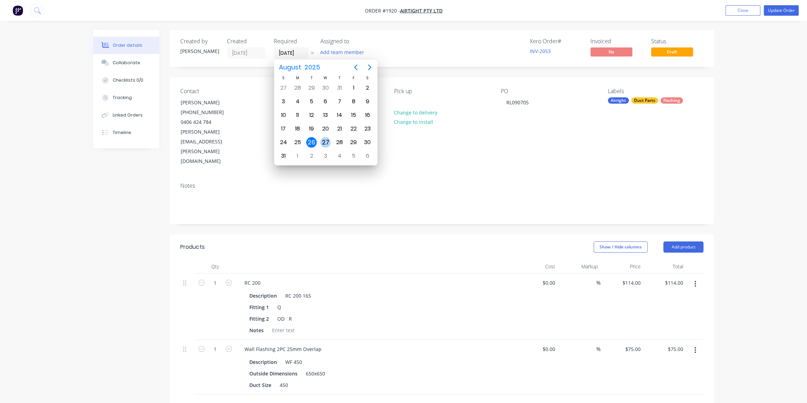
click at [324, 141] on div "27" at bounding box center [325, 142] width 10 height 10
type input "[DATE]"
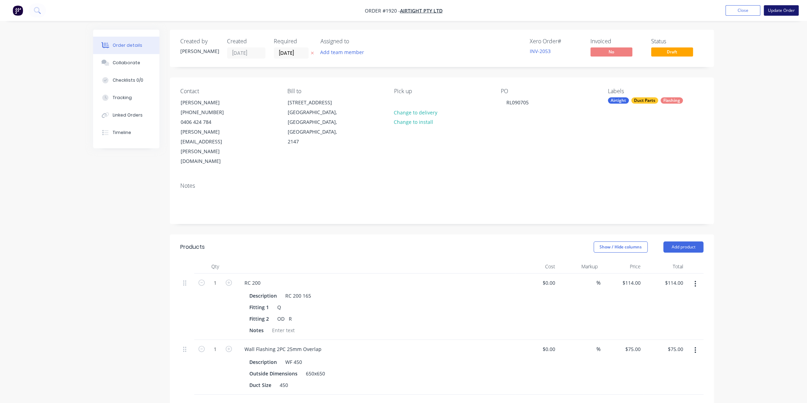
click at [780, 12] on button "Update Order" at bounding box center [781, 10] width 35 height 10
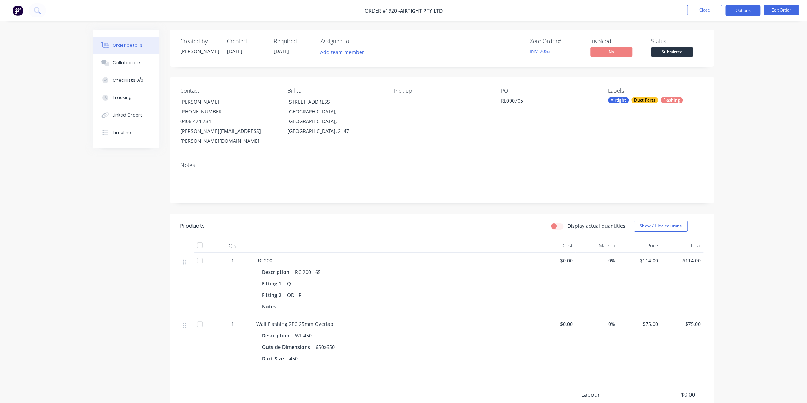
click at [737, 12] on button "Options" at bounding box center [742, 10] width 35 height 11
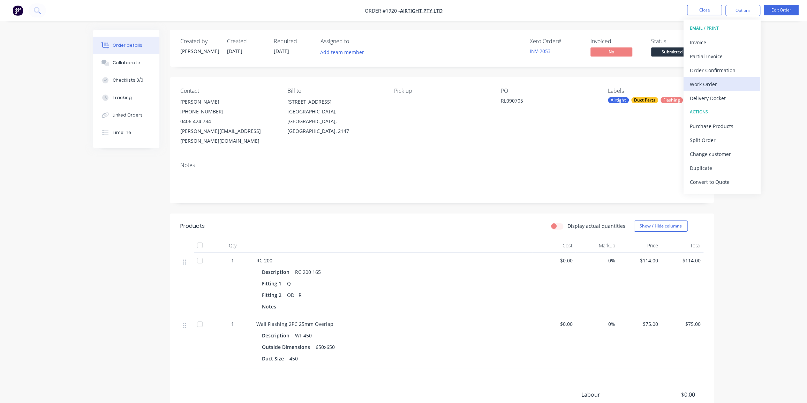
click at [708, 86] on div "Work Order" at bounding box center [722, 84] width 64 height 10
click at [708, 70] on div "Without pricing" at bounding box center [722, 70] width 64 height 10
drag, startPoint x: 792, startPoint y: 46, endPoint x: 739, endPoint y: 19, distance: 58.6
click at [791, 46] on div "Order details Collaborate Checklists 0/0 Tracking Linked Orders Timeline Order …" at bounding box center [403, 246] width 807 height 492
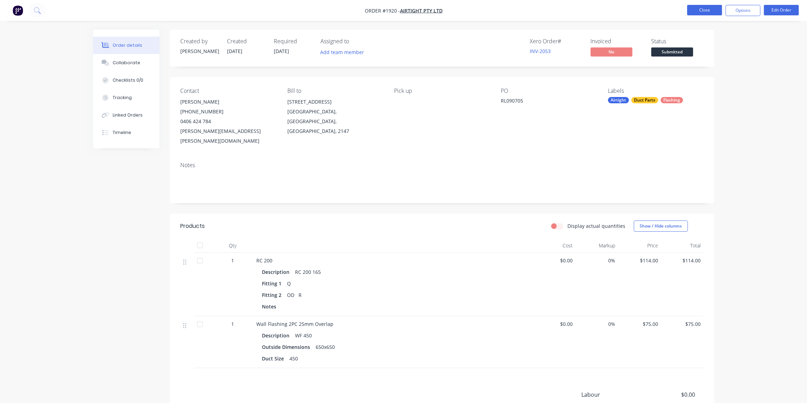
click at [716, 9] on button "Close" at bounding box center [704, 10] width 35 height 10
